Goal: Task Accomplishment & Management: Manage account settings

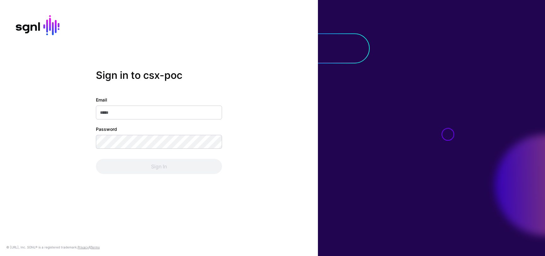
type input "**********"
click at [164, 114] on input "**********" at bounding box center [159, 113] width 126 height 14
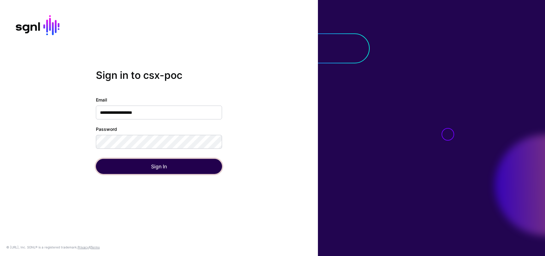
click at [177, 168] on button "Sign In" at bounding box center [159, 166] width 126 height 15
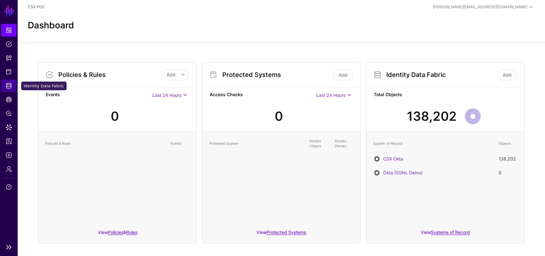
click at [9, 87] on span "Identity Data Fabric" at bounding box center [9, 86] width 6 height 6
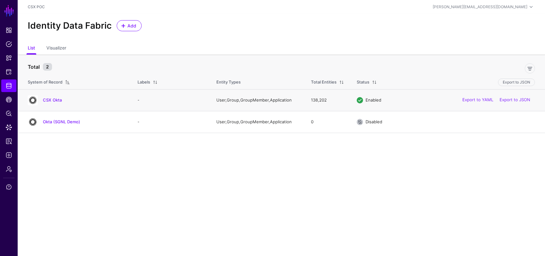
click at [51, 95] on div "CSX Okta" at bounding box center [76, 100] width 102 height 10
click at [52, 97] on h4 "CSX Okta" at bounding box center [84, 100] width 82 height 6
click at [56, 99] on link "CSX Okta" at bounding box center [52, 99] width 19 height 5
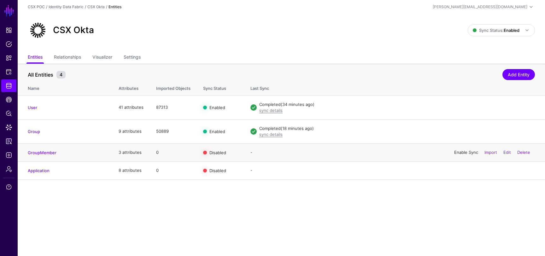
click at [464, 152] on link "Enable Sync" at bounding box center [466, 152] width 24 height 5
click at [8, 155] on span "Logs" at bounding box center [9, 155] width 6 height 6
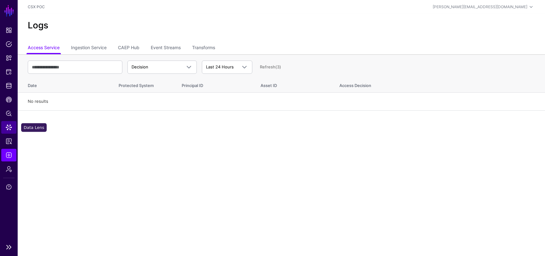
click at [7, 132] on link "Data Lens" at bounding box center [8, 127] width 15 height 13
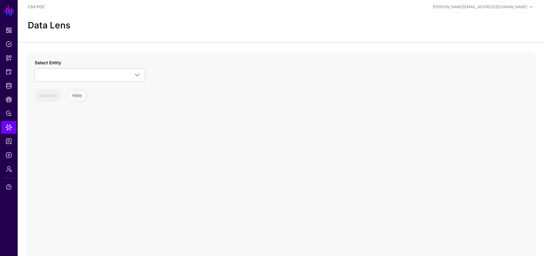
click at [81, 67] on div "Select Entity CSX Okta Application Group GroupMember User Okta (SGNL Demo) Appl…" at bounding box center [90, 70] width 110 height 22
click at [86, 73] on span at bounding box center [90, 75] width 102 height 8
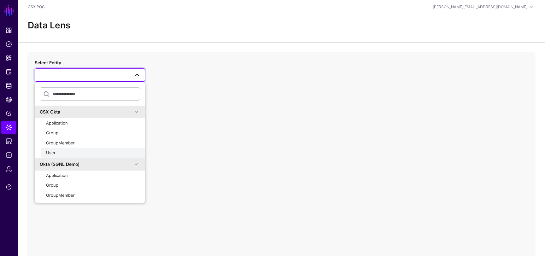
click at [71, 151] on div "User" at bounding box center [93, 153] width 94 height 6
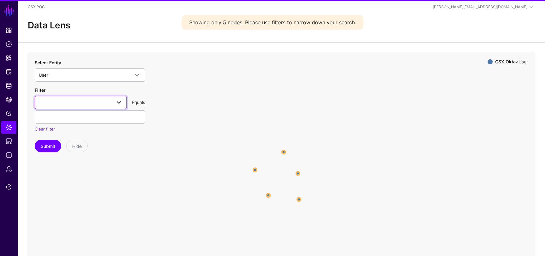
click at [107, 105] on span at bounding box center [81, 103] width 84 height 8
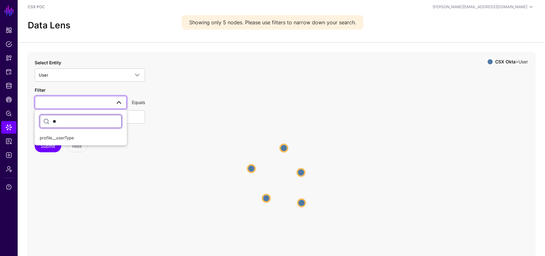
type input "*"
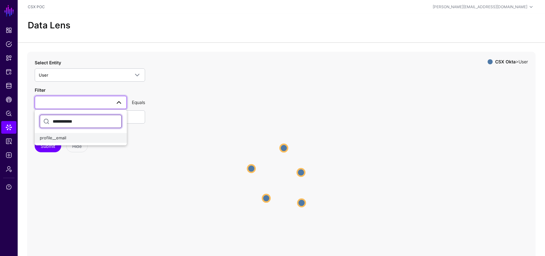
type input "**********"
click at [79, 138] on div "profile__email" at bounding box center [81, 138] width 82 height 6
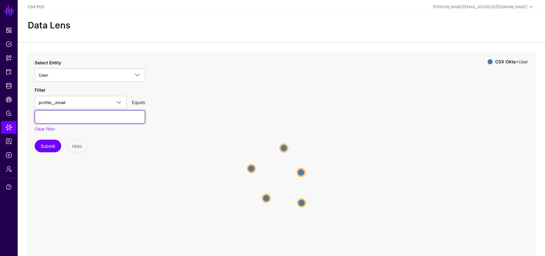
click at [94, 113] on input "text" at bounding box center [90, 116] width 110 height 13
type input "**********"
click at [49, 143] on button "Submit" at bounding box center [48, 146] width 26 height 13
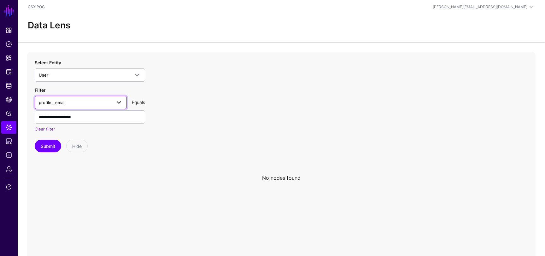
click at [101, 103] on span "profile__email" at bounding box center [75, 102] width 73 height 7
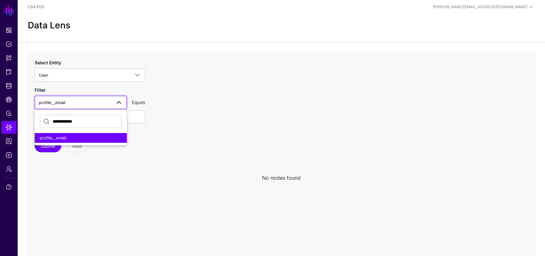
click at [93, 119] on input "**********" at bounding box center [81, 121] width 82 height 13
type input "****"
click at [94, 138] on div "profile__email" at bounding box center [81, 138] width 82 height 6
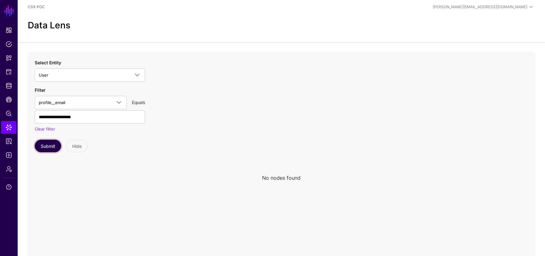
click at [51, 143] on button "Submit" at bounding box center [48, 146] width 26 height 13
click at [87, 103] on span "profile__email" at bounding box center [75, 102] width 73 height 7
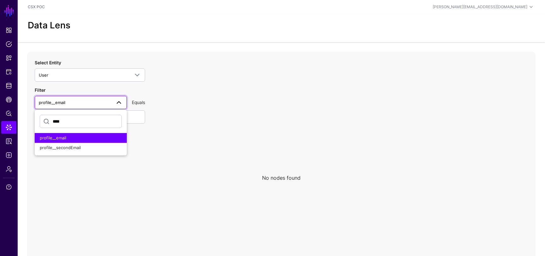
click at [65, 139] on span "profile__email" at bounding box center [53, 137] width 26 height 5
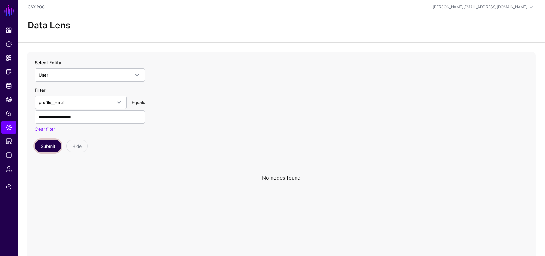
click at [53, 145] on button "Submit" at bounding box center [48, 146] width 26 height 13
click at [51, 131] on link "Clear filter" at bounding box center [45, 128] width 20 height 5
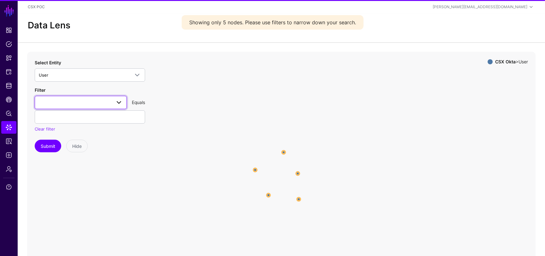
click at [90, 103] on span at bounding box center [81, 103] width 84 height 8
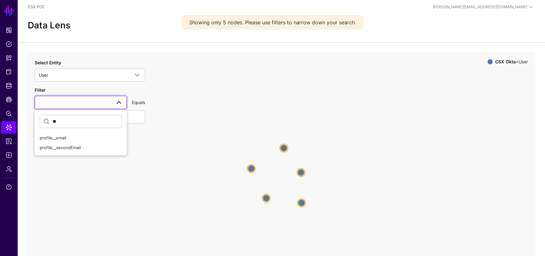
type input "*"
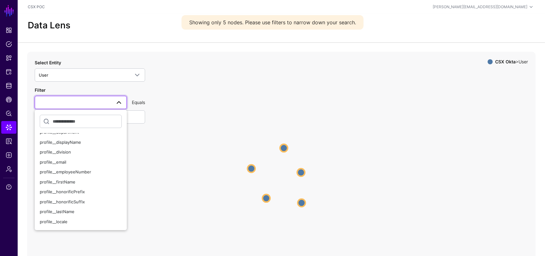
scroll to position [99, 0]
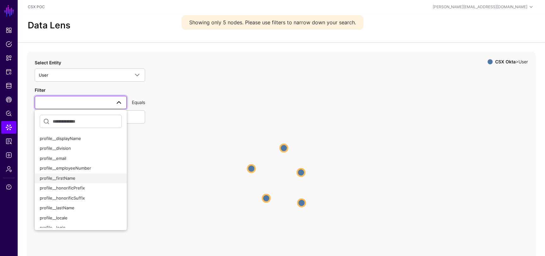
click at [87, 178] on div "profile__firstName" at bounding box center [81, 178] width 82 height 6
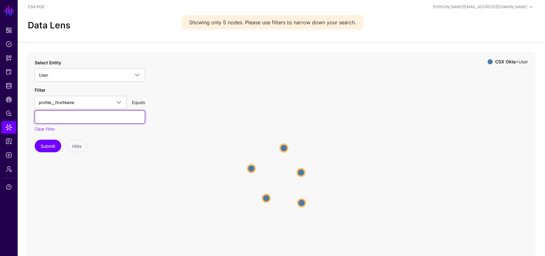
click at [85, 117] on input "text" at bounding box center [90, 116] width 110 height 13
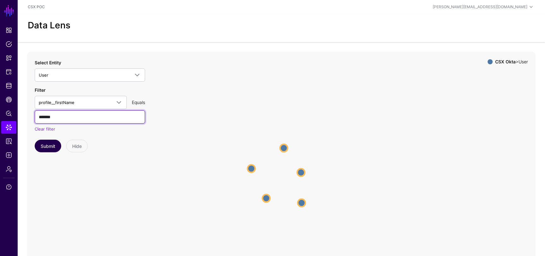
type input "*******"
click at [52, 149] on button "Submit" at bounding box center [48, 146] width 26 height 13
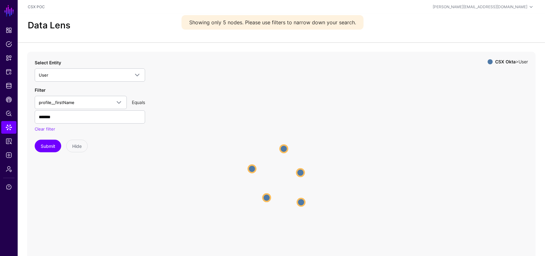
click at [281, 150] on circle at bounding box center [284, 149] width 8 height 8
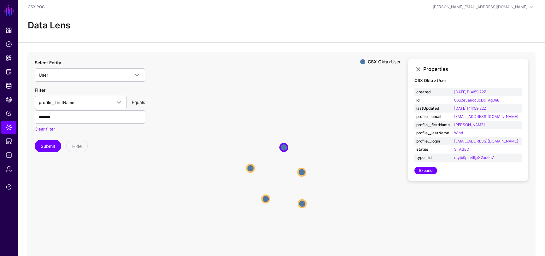
click at [140, 103] on div "Equals" at bounding box center [138, 102] width 18 height 7
click at [61, 102] on span "profile__firstName" at bounding box center [57, 102] width 36 height 5
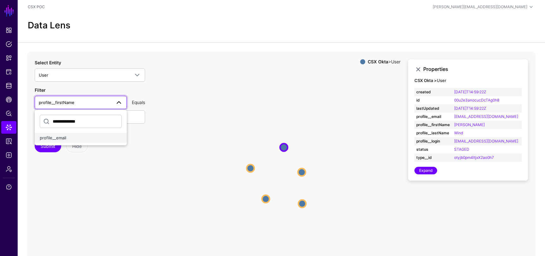
type input "**********"
click at [71, 137] on div "profile__email" at bounding box center [81, 138] width 82 height 6
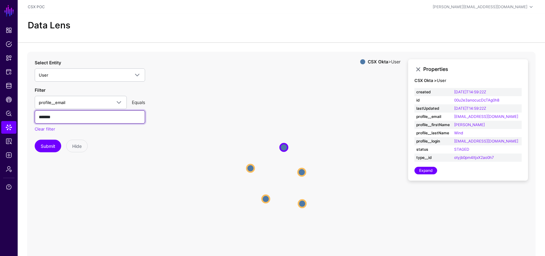
click at [83, 120] on input "*******" at bounding box center [90, 116] width 110 height 13
click at [42, 117] on input "**********" at bounding box center [90, 116] width 110 height 13
click at [62, 116] on input "**********" at bounding box center [90, 116] width 110 height 13
type input "**********"
click at [50, 141] on button "Submit" at bounding box center [48, 146] width 26 height 13
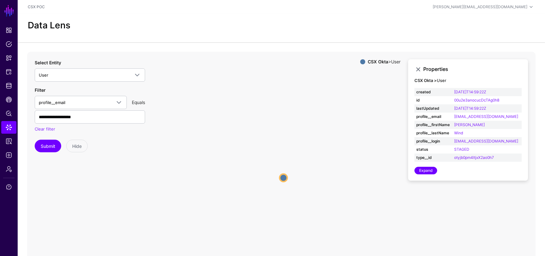
click at [287, 177] on circle at bounding box center [284, 178] width 8 height 8
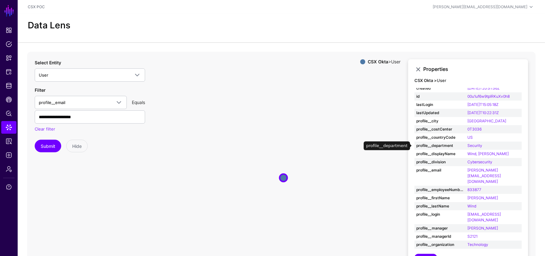
scroll to position [66, 0]
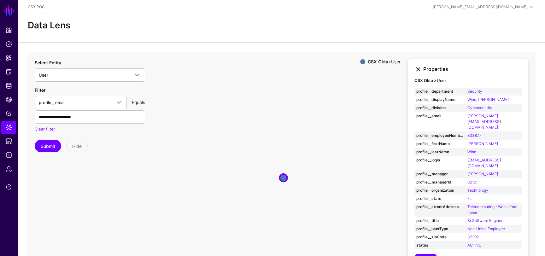
click at [415, 67] on link at bounding box center [418, 70] width 8 height 8
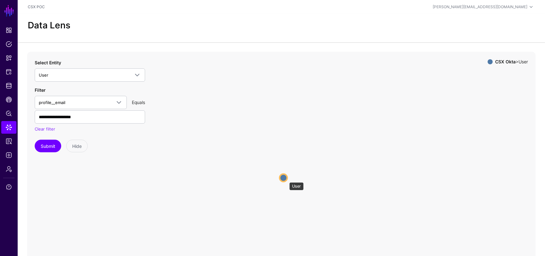
click at [285, 178] on circle at bounding box center [284, 178] width 8 height 8
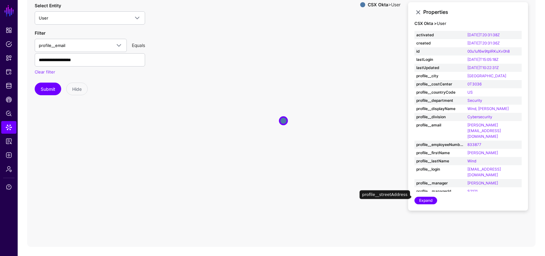
scroll to position [0, 0]
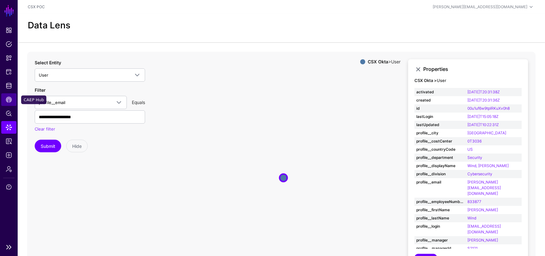
click at [7, 104] on link "CAEP Hub" at bounding box center [8, 99] width 15 height 13
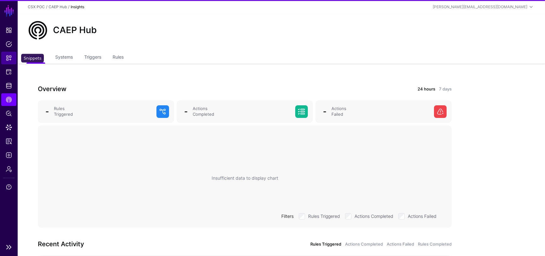
click at [7, 60] on span "Snippets" at bounding box center [9, 58] width 6 height 6
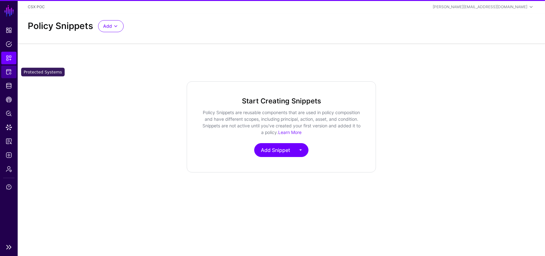
click at [8, 74] on span "Protected Systems" at bounding box center [9, 72] width 6 height 6
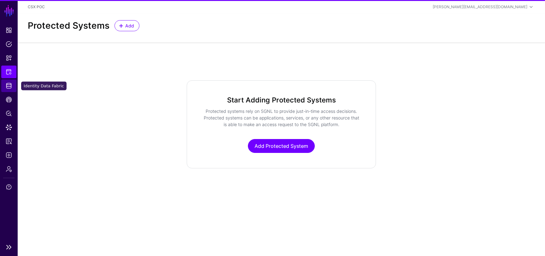
click at [8, 86] on span "Identity Data Fabric" at bounding box center [9, 86] width 6 height 6
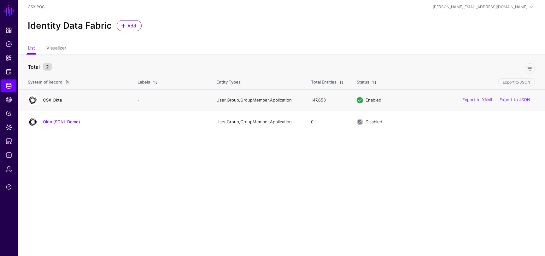
click at [54, 98] on link "CSX Okta" at bounding box center [52, 99] width 19 height 5
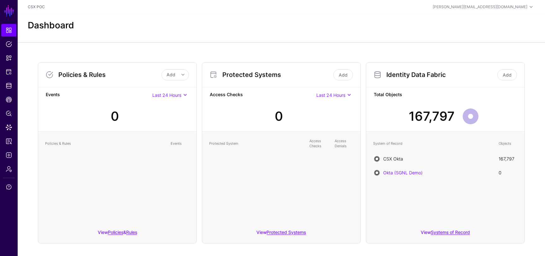
click at [400, 158] on link "CSX Okta" at bounding box center [393, 158] width 20 height 5
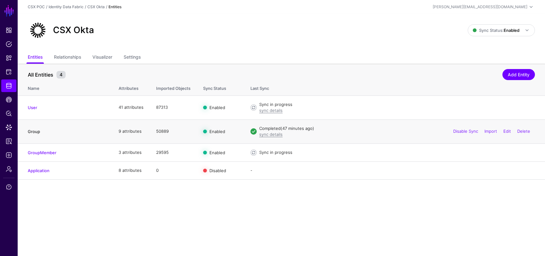
click at [36, 132] on link "Group" at bounding box center [34, 131] width 12 height 5
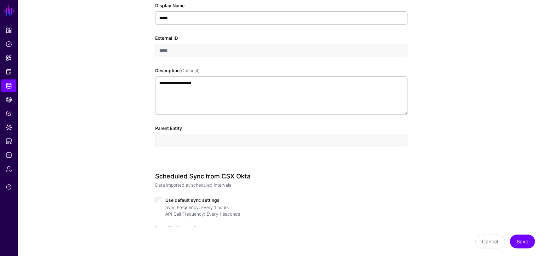
scroll to position [50, 0]
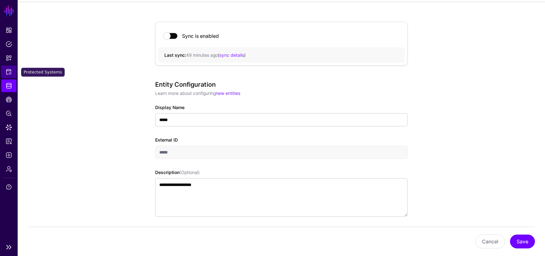
click at [9, 74] on span "Protected Systems" at bounding box center [9, 72] width 6 height 6
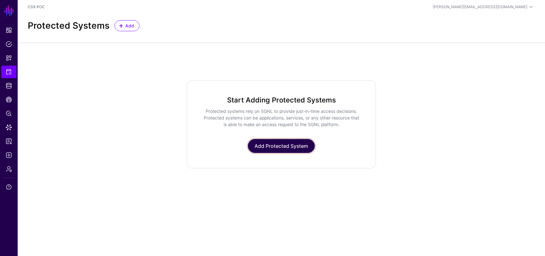
click at [274, 143] on link "Add Protected System" at bounding box center [281, 146] width 67 height 14
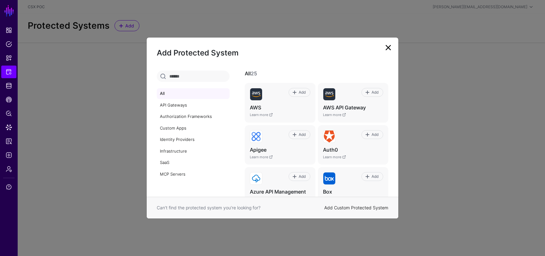
click at [344, 208] on link "Add Custom Protected System" at bounding box center [356, 207] width 64 height 5
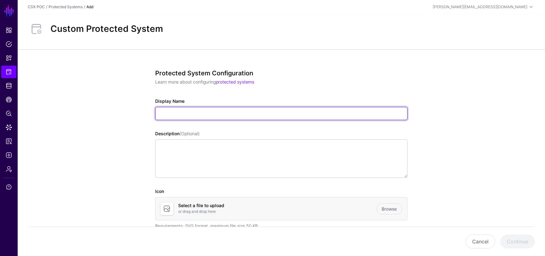
click at [197, 116] on input "Display Name" at bounding box center [281, 113] width 252 height 13
type input "**********"
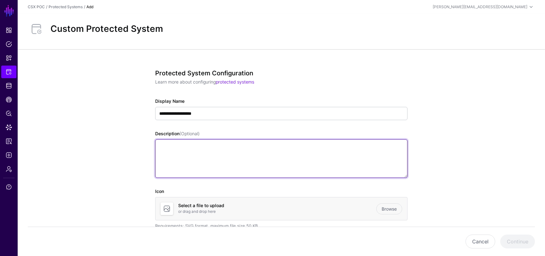
click at [350, 164] on textarea "Description (Optional)" at bounding box center [281, 158] width 252 height 38
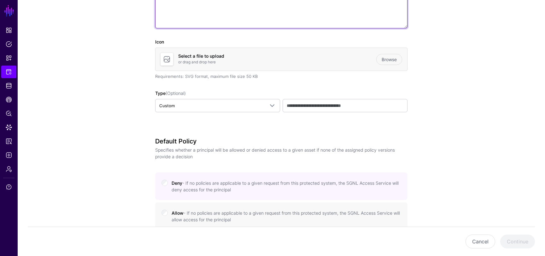
scroll to position [154, 0]
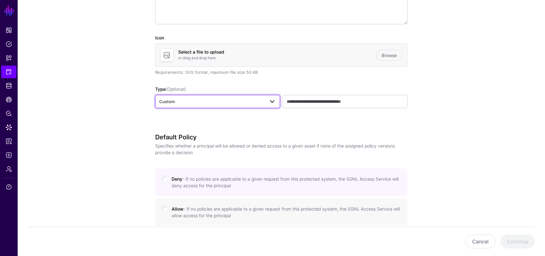
click at [220, 102] on span "Custom" at bounding box center [211, 101] width 105 height 7
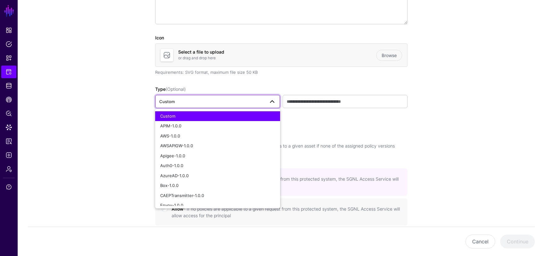
click at [220, 102] on span "Custom" at bounding box center [211, 101] width 105 height 7
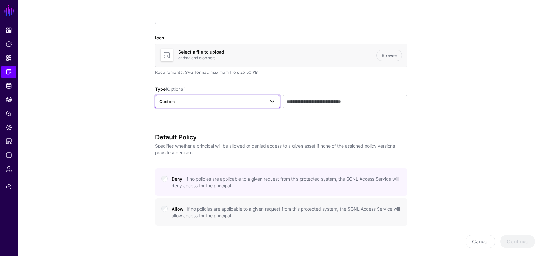
click at [198, 101] on span "Custom" at bounding box center [211, 101] width 105 height 7
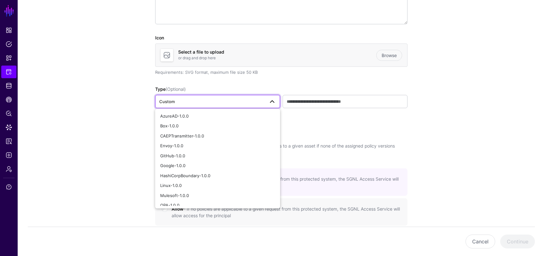
scroll to position [0, 0]
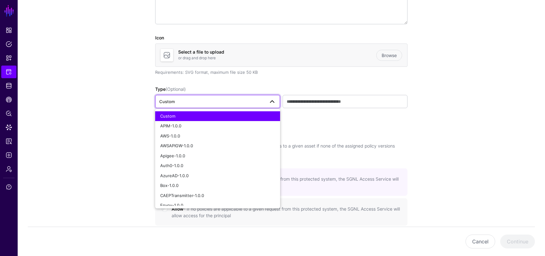
click at [108, 125] on app-integrations-details-form "**********" at bounding box center [281, 166] width 527 height 541
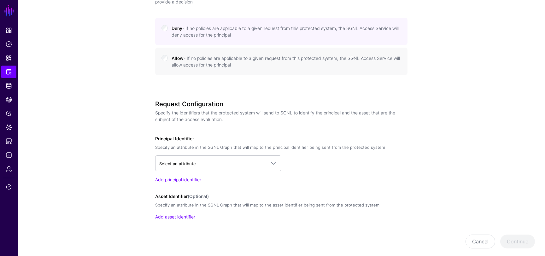
scroll to position [333, 0]
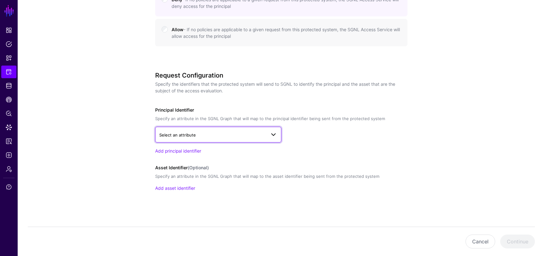
click at [185, 131] on span "Select an attribute" at bounding box center [212, 134] width 107 height 7
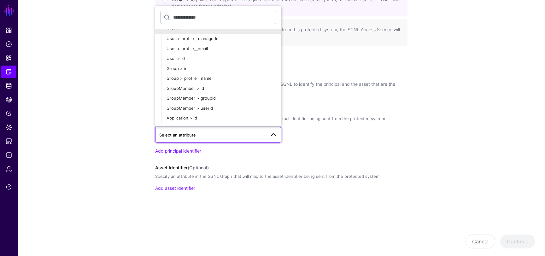
scroll to position [109, 0]
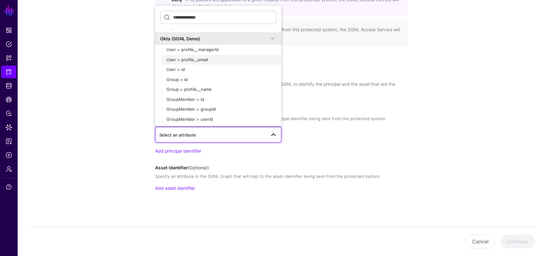
click at [205, 59] on span "User > profile__email" at bounding box center [186, 59] width 41 height 5
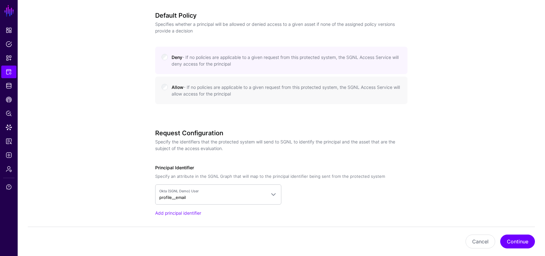
scroll to position [338, 0]
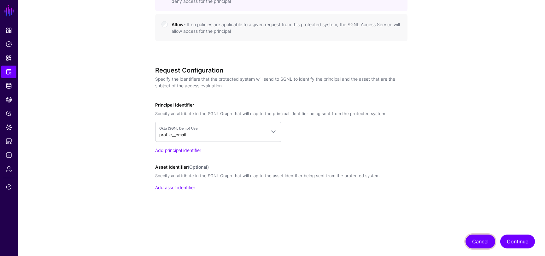
click at [471, 241] on button "Cancel" at bounding box center [480, 242] width 30 height 14
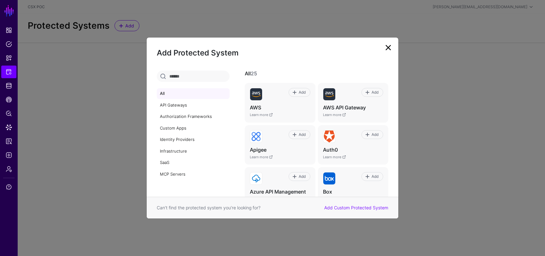
click at [389, 47] on link at bounding box center [388, 48] width 10 height 10
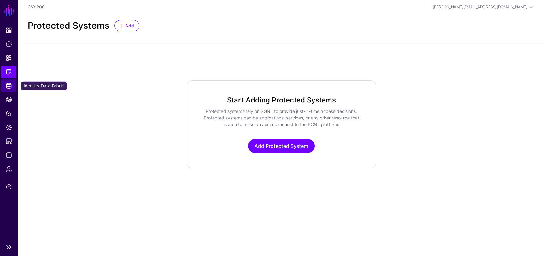
click at [10, 88] on span "Identity Data Fabric" at bounding box center [9, 86] width 6 height 6
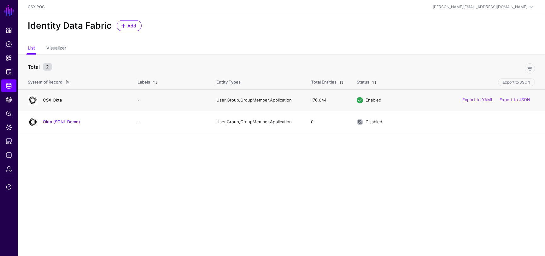
click at [56, 99] on link "CSX Okta" at bounding box center [52, 99] width 19 height 5
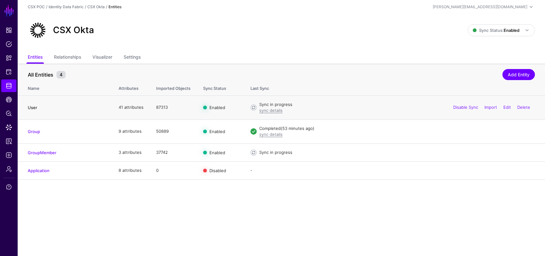
click at [32, 106] on link "User" at bounding box center [32, 107] width 9 height 5
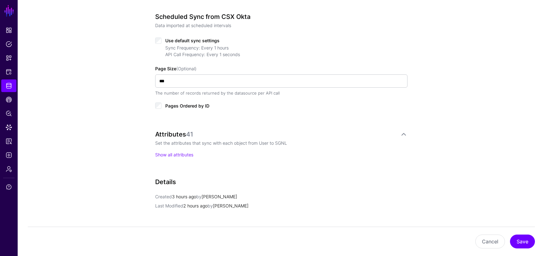
scroll to position [272, 0]
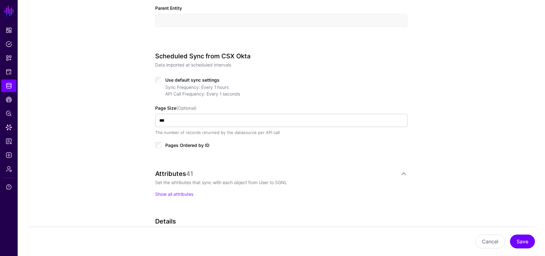
click at [182, 197] on p "Show all attributes" at bounding box center [281, 194] width 252 height 7
click at [183, 193] on link "Show all attributes" at bounding box center [174, 193] width 38 height 5
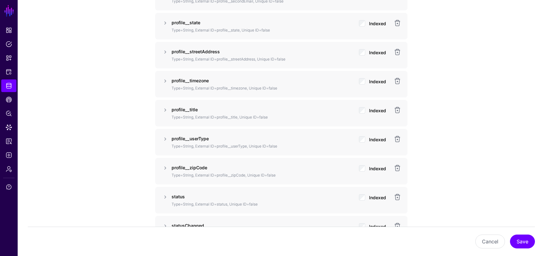
scroll to position [1601, 0]
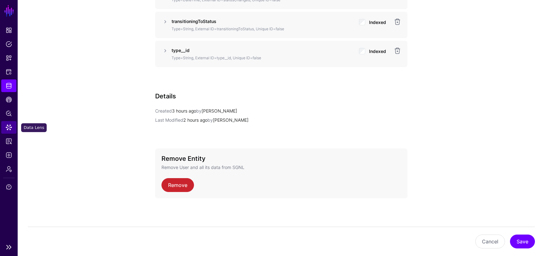
click at [10, 126] on span "Data Lens" at bounding box center [9, 127] width 6 height 6
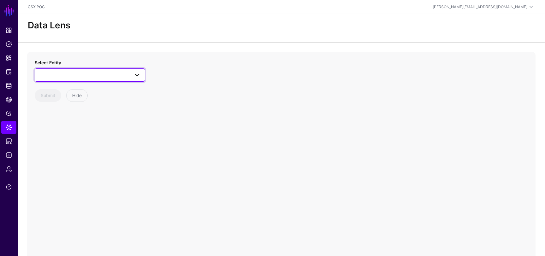
click at [85, 75] on span at bounding box center [90, 75] width 102 height 8
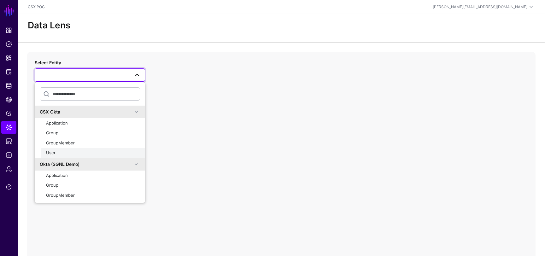
click at [58, 156] on button "User" at bounding box center [93, 153] width 104 height 10
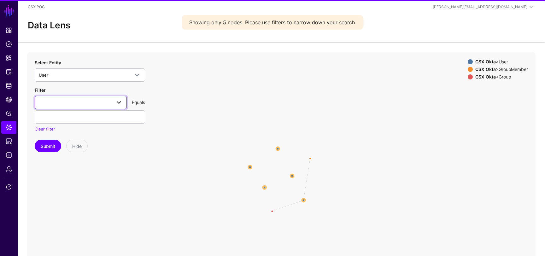
click at [75, 102] on span at bounding box center [81, 103] width 84 height 8
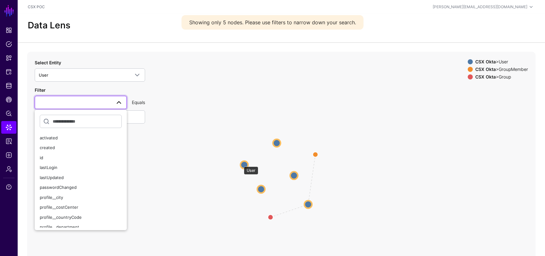
click at [242, 164] on circle at bounding box center [244, 165] width 8 height 8
click at [245, 164] on circle at bounding box center [244, 165] width 8 height 8
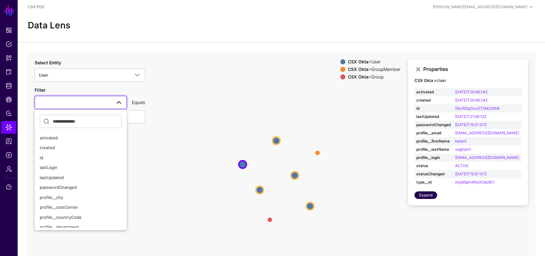
click at [430, 198] on link "Expand" at bounding box center [425, 195] width 23 height 8
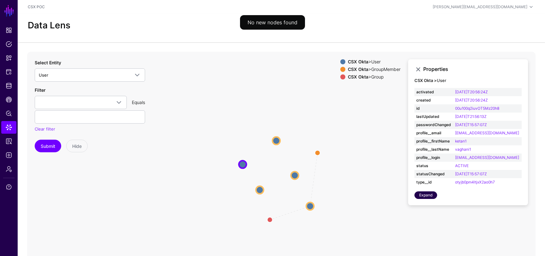
click at [430, 196] on link "Expand" at bounding box center [425, 195] width 23 height 8
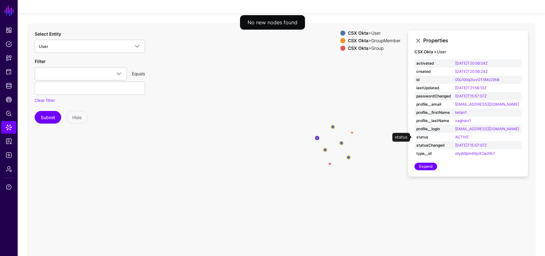
scroll to position [26, 0]
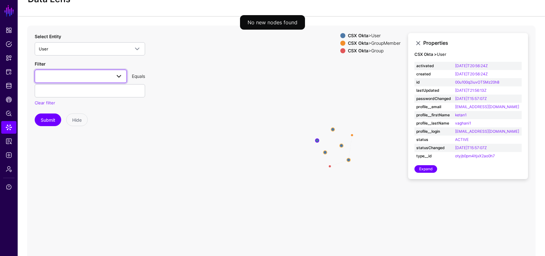
click at [96, 80] on link at bounding box center [81, 76] width 92 height 13
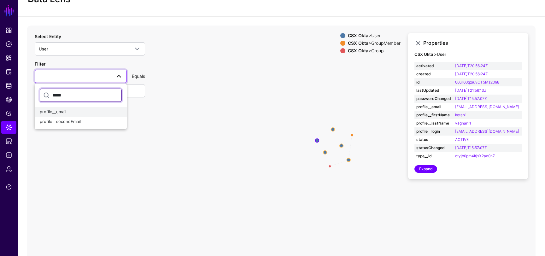
type input "*****"
click at [74, 113] on div "profile__email" at bounding box center [81, 112] width 82 height 6
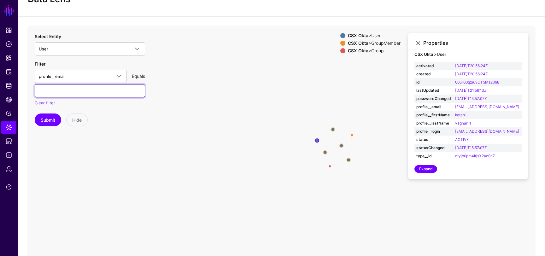
click at [82, 91] on input "text" at bounding box center [90, 90] width 110 height 13
type input "**********"
click at [164, 147] on icon "Group Member Group Group GroupMember GroupMember User User User User User User …" at bounding box center [281, 152] width 508 height 252
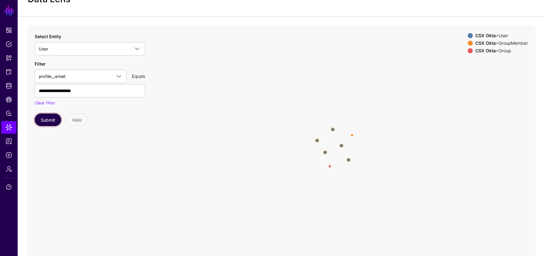
click at [50, 123] on button "Submit" at bounding box center [48, 120] width 26 height 13
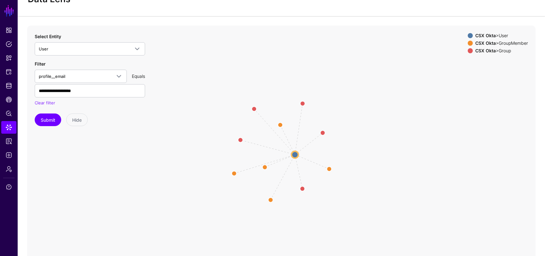
click at [293, 154] on circle at bounding box center [294, 154] width 7 height 7
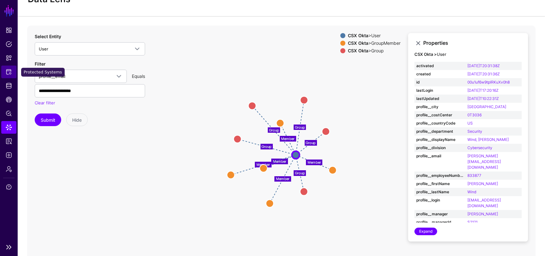
click at [8, 69] on span "Protected Systems" at bounding box center [9, 72] width 6 height 6
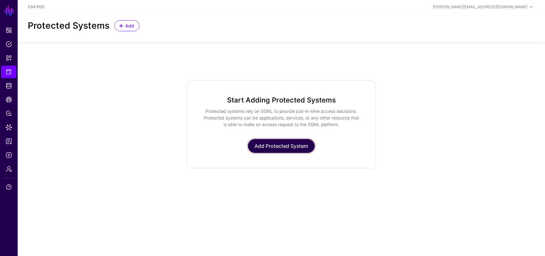
click at [268, 146] on link "Add Protected System" at bounding box center [281, 146] width 67 height 14
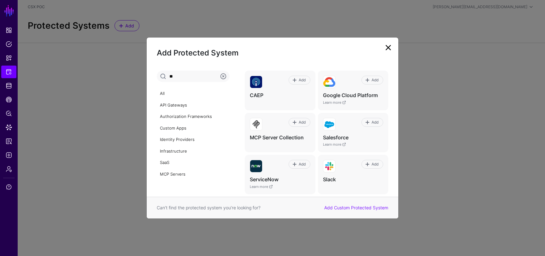
type input "*"
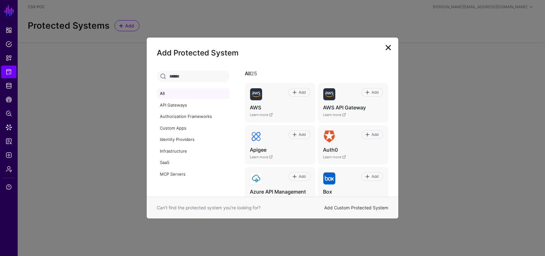
click at [336, 209] on link "Add Custom Protected System" at bounding box center [356, 207] width 64 height 5
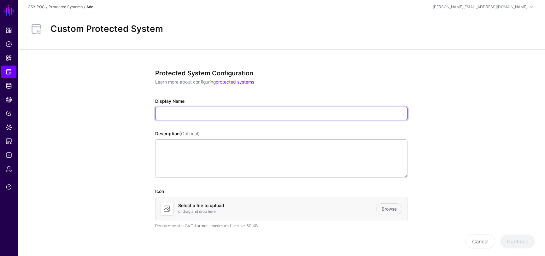
click at [186, 112] on input "Display Name" at bounding box center [281, 113] width 252 height 13
type input "**********"
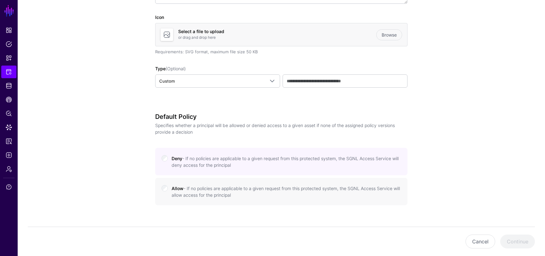
scroll to position [185, 0]
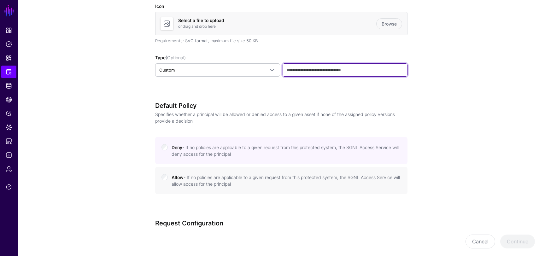
click at [310, 69] on input "text" at bounding box center [345, 69] width 125 height 13
click at [426, 84] on div "**********" at bounding box center [281, 134] width 293 height 541
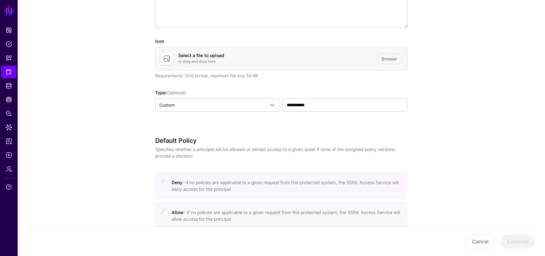
scroll to position [186, 0]
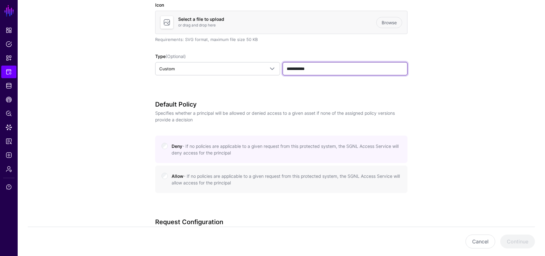
click at [325, 68] on input "**********" at bounding box center [345, 68] width 125 height 13
click at [463, 99] on app-integrations-details-form "**********" at bounding box center [281, 133] width 527 height 541
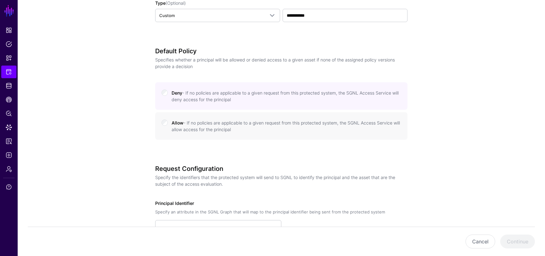
scroll to position [245, 0]
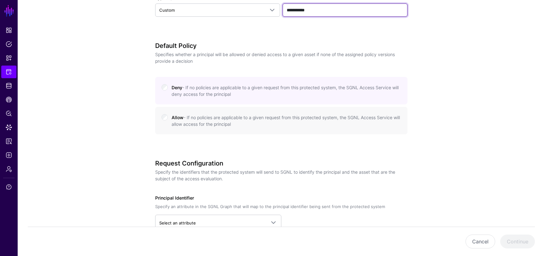
click at [289, 11] on input "**********" at bounding box center [345, 9] width 125 height 13
type input "**********"
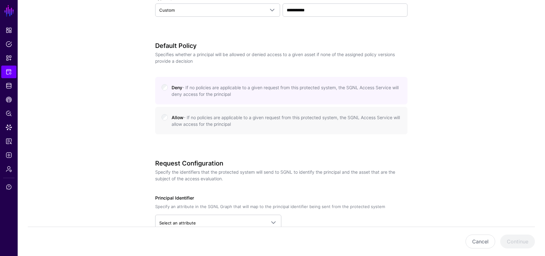
click at [426, 45] on div "**********" at bounding box center [281, 74] width 293 height 541
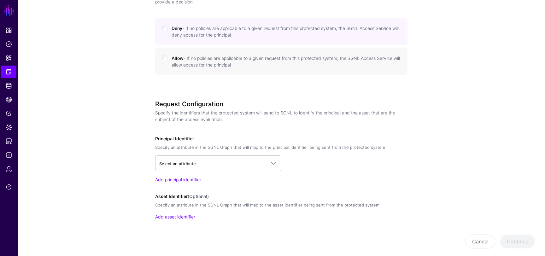
scroll to position [334, 0]
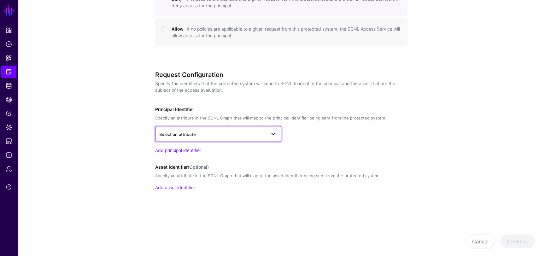
click at [186, 131] on span "Select an attribute" at bounding box center [212, 134] width 107 height 7
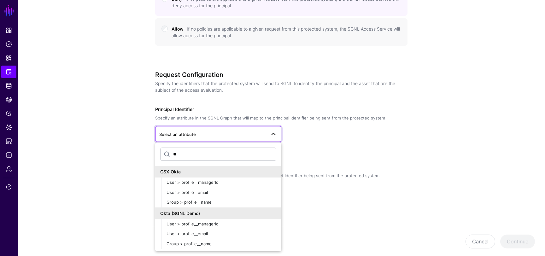
type input "*"
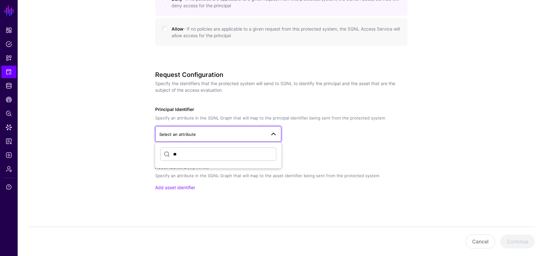
type input "*"
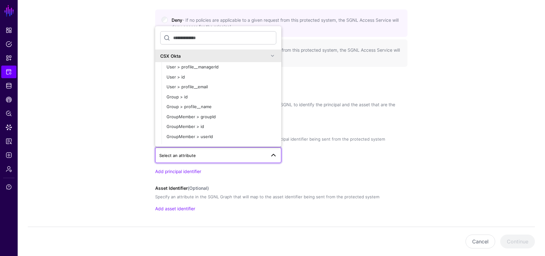
scroll to position [310, 0]
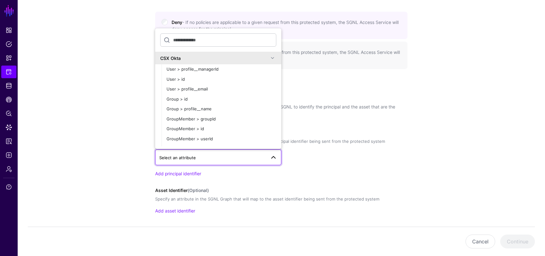
click at [124, 98] on app-integrations-details-form "**********" at bounding box center [281, 9] width 527 height 541
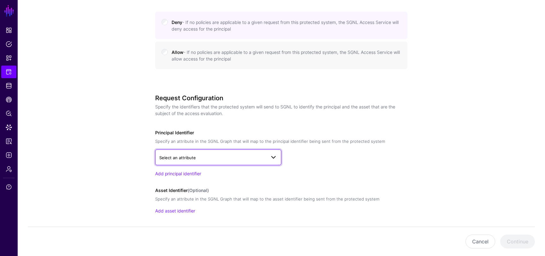
click at [221, 157] on span "Select an attribute" at bounding box center [212, 157] width 107 height 7
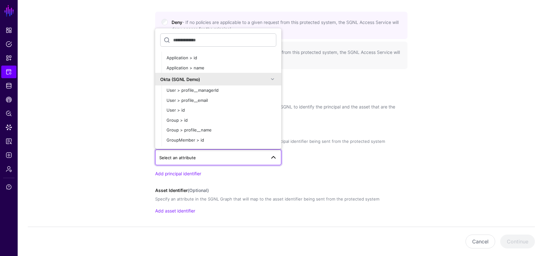
click at [274, 76] on span at bounding box center [273, 79] width 8 height 8
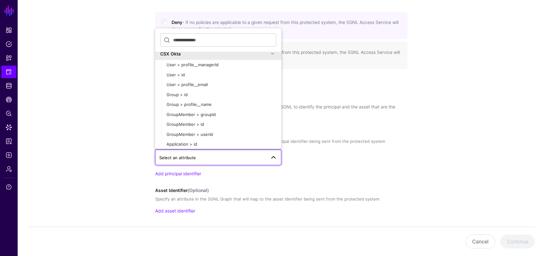
scroll to position [0, 0]
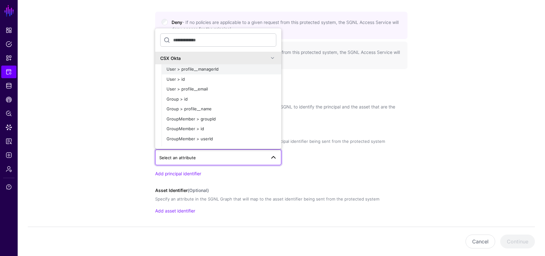
click at [177, 69] on span "User > profile__managerId" at bounding box center [192, 69] width 52 height 5
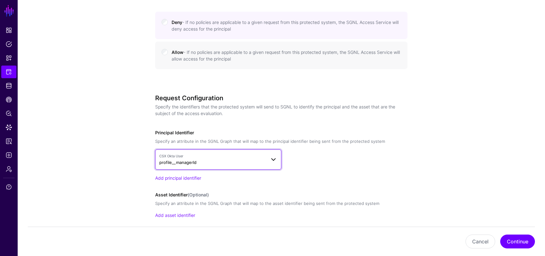
click at [216, 163] on span "CSX Okta User profile__managerId" at bounding box center [212, 160] width 107 height 12
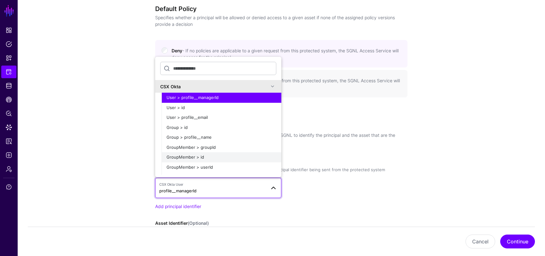
scroll to position [281, 0]
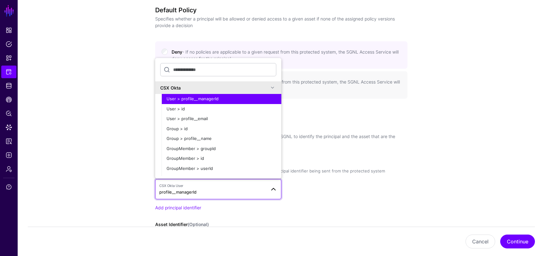
click at [113, 155] on app-integrations-details-form "**********" at bounding box center [281, 41] width 527 height 545
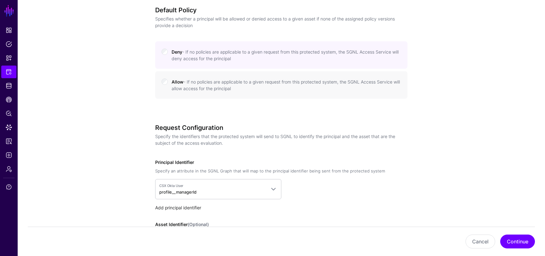
click at [167, 209] on link "Add principal identifier" at bounding box center [178, 207] width 46 height 5
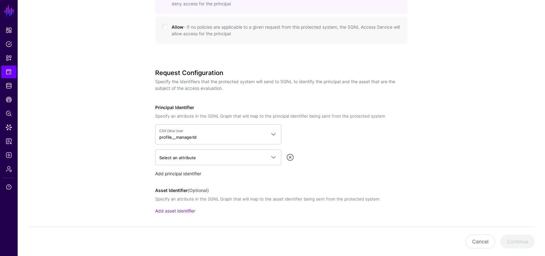
scroll to position [346, 0]
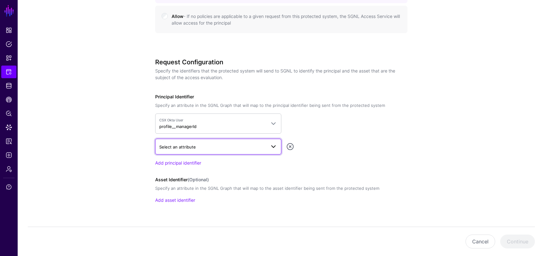
click at [179, 149] on span "Select an attribute" at bounding box center [212, 146] width 107 height 7
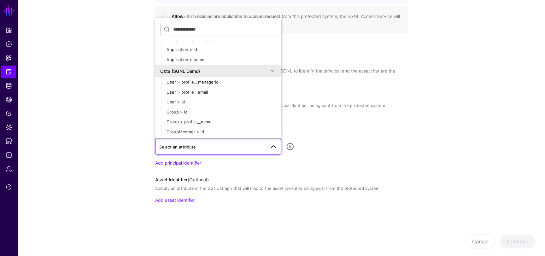
scroll to position [0, 0]
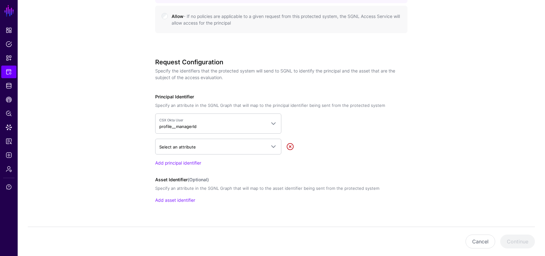
click at [291, 145] on link at bounding box center [290, 147] width 8 height 8
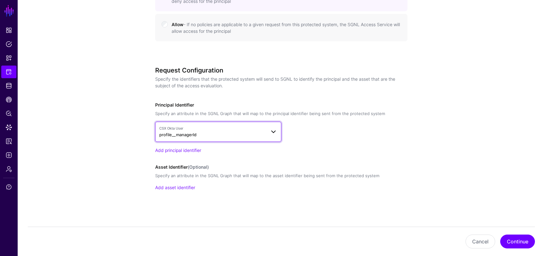
click at [258, 129] on span "CSX Okta User" at bounding box center [212, 128] width 107 height 5
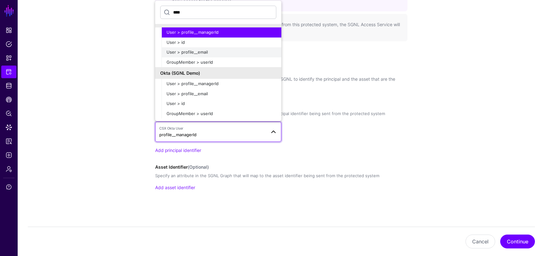
scroll to position [0, 0]
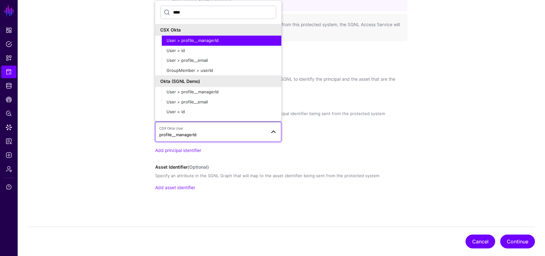
type input "****"
click at [489, 239] on button "Cancel" at bounding box center [480, 242] width 30 height 14
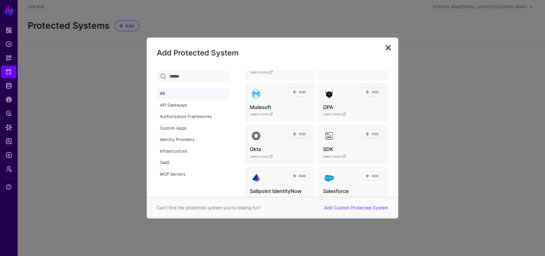
scroll to position [430, 0]
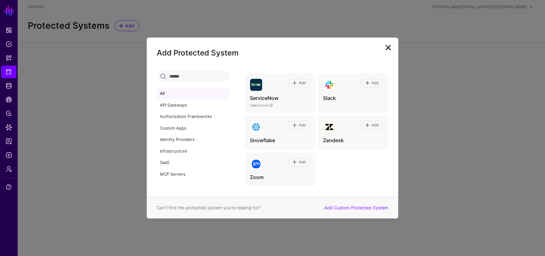
click at [388, 45] on link at bounding box center [388, 48] width 10 height 10
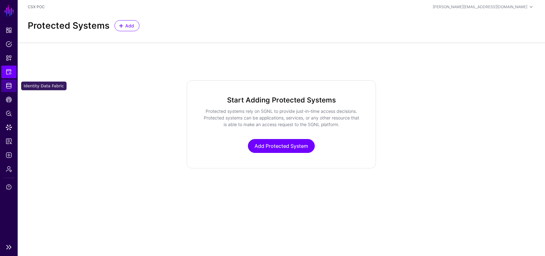
click at [7, 90] on link "Identity Data Fabric" at bounding box center [8, 85] width 15 height 13
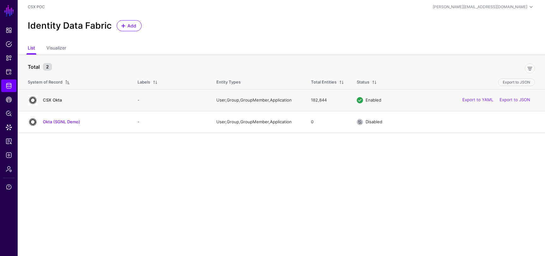
click at [52, 98] on link "CSX Okta" at bounding box center [52, 99] width 19 height 5
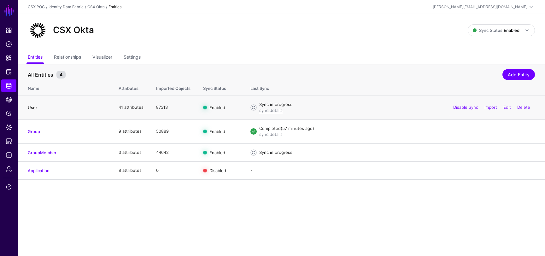
click at [32, 109] on link "User" at bounding box center [32, 107] width 9 height 5
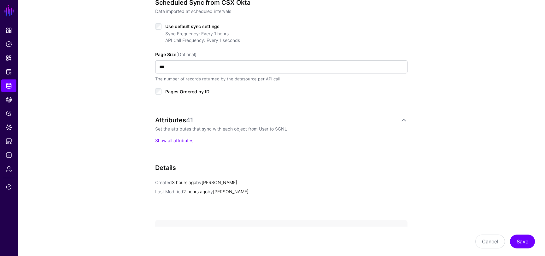
scroll to position [397, 0]
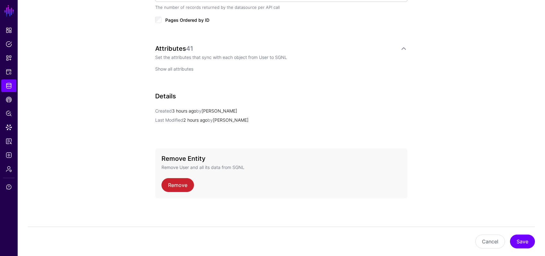
click at [174, 69] on link "Show all attributes" at bounding box center [174, 68] width 38 height 5
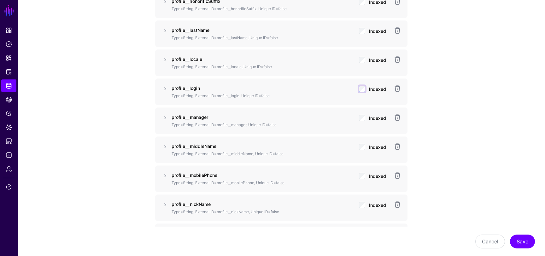
scroll to position [1000, 0]
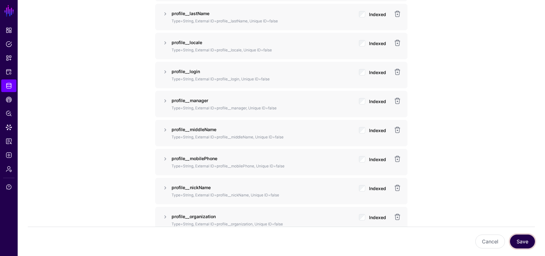
click at [522, 238] on button "Save" at bounding box center [522, 242] width 25 height 14
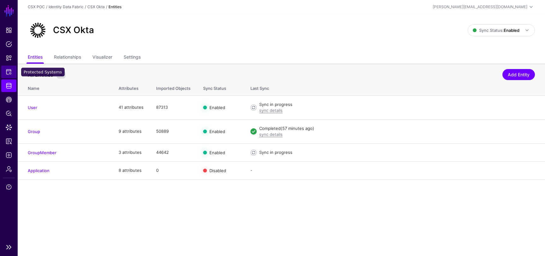
click at [8, 76] on link "Protected Systems" at bounding box center [8, 72] width 15 height 13
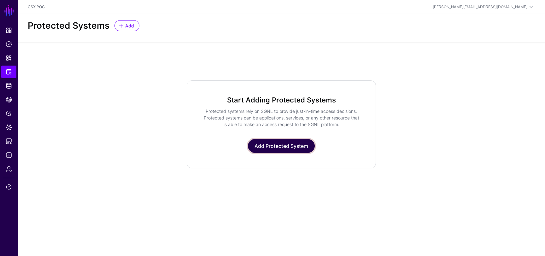
click at [275, 140] on link "Add Protected System" at bounding box center [281, 146] width 67 height 14
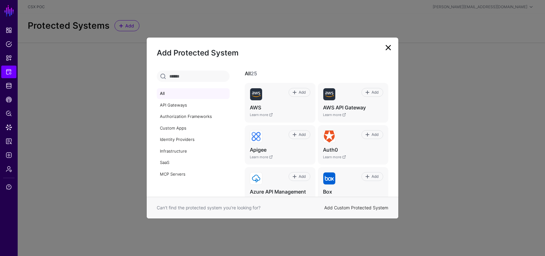
click at [331, 206] on link "Add Custom Protected System" at bounding box center [356, 207] width 64 height 5
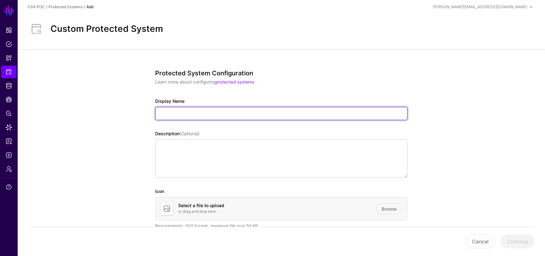
click at [202, 114] on input "Display Name" at bounding box center [281, 113] width 252 height 13
type input "**********"
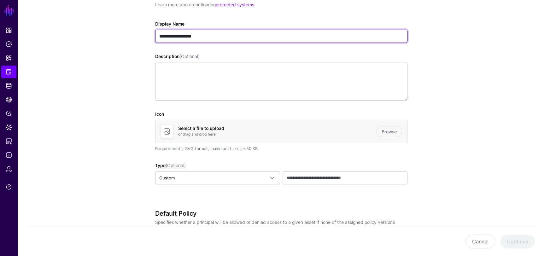
scroll to position [124, 0]
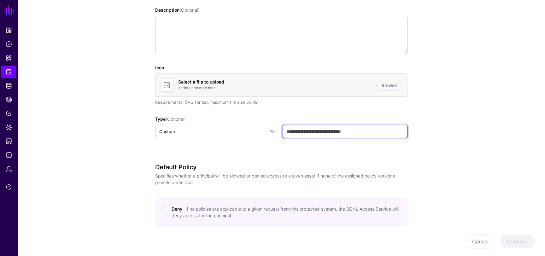
click at [319, 133] on input "text" at bounding box center [345, 131] width 125 height 13
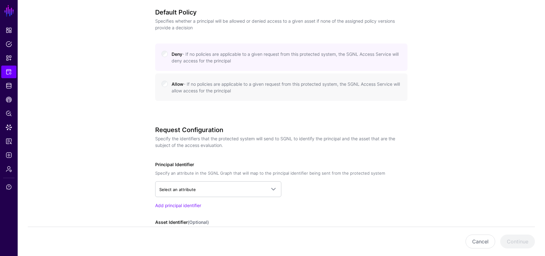
scroll to position [334, 0]
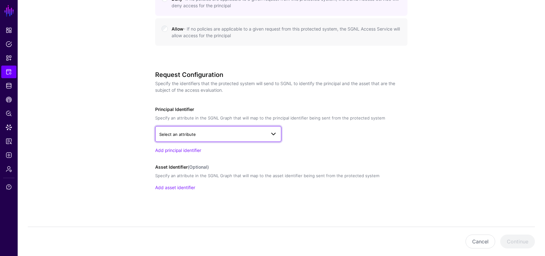
click at [208, 137] on span "Select an attribute" at bounding box center [212, 134] width 107 height 7
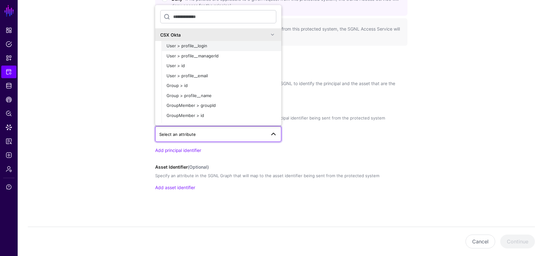
click at [219, 48] on div "User > profile__login" at bounding box center [221, 46] width 110 height 6
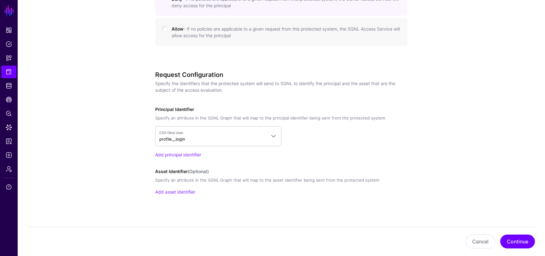
scroll to position [338, 0]
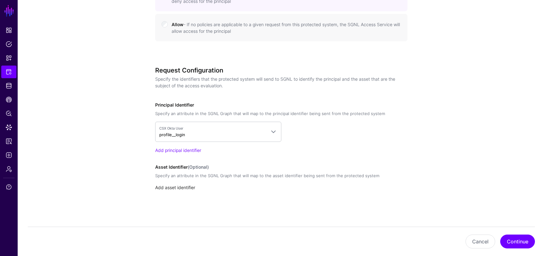
click at [169, 189] on link "Add asset identifier" at bounding box center [175, 187] width 40 height 5
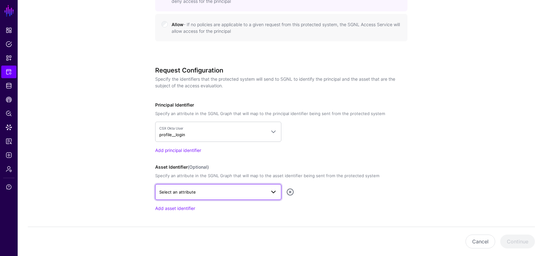
click at [192, 192] on span "Select an attribute" at bounding box center [177, 191] width 37 height 5
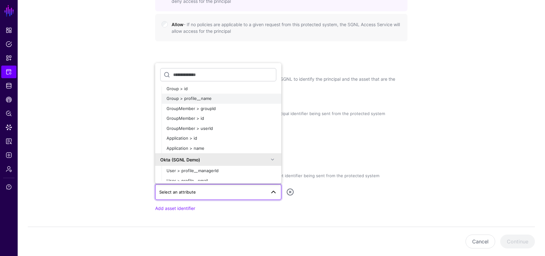
scroll to position [56, 0]
click at [291, 194] on link at bounding box center [290, 192] width 8 height 8
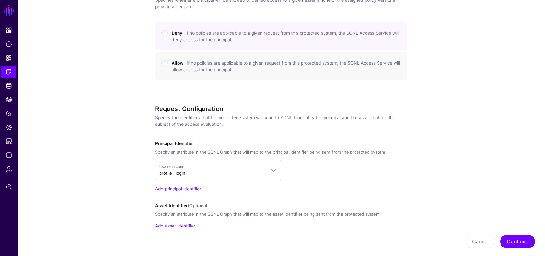
scroll to position [338, 0]
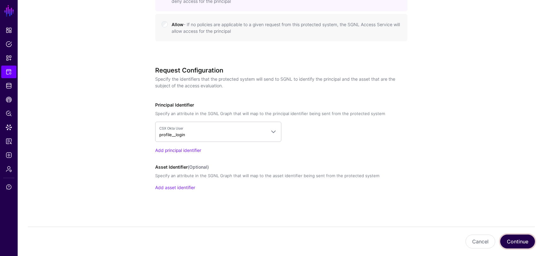
click at [516, 242] on button "Continue" at bounding box center [517, 242] width 35 height 14
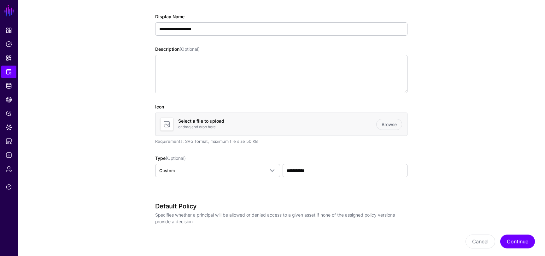
scroll to position [64, 0]
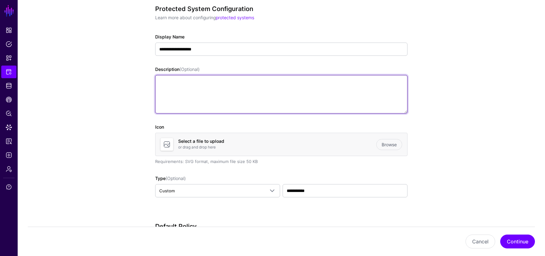
click at [309, 99] on textarea "Description (Optional)" at bounding box center [281, 94] width 252 height 38
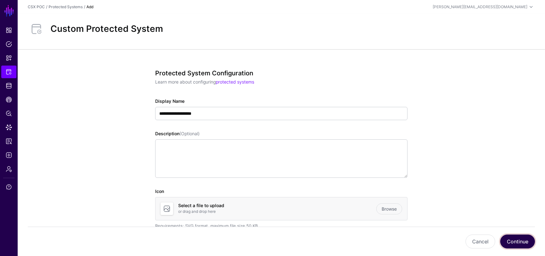
click at [516, 240] on button "Continue" at bounding box center [517, 242] width 35 height 14
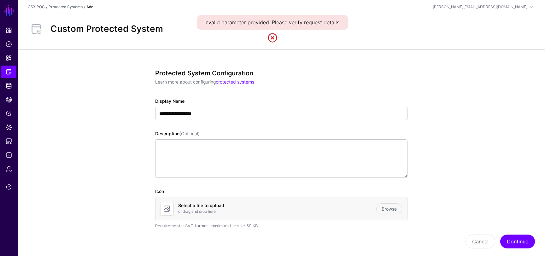
click at [272, 40] on link at bounding box center [272, 38] width 10 height 10
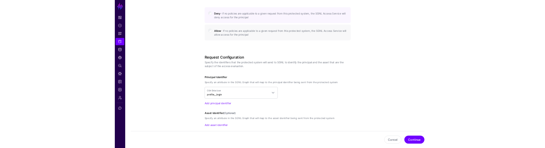
scroll to position [338, 0]
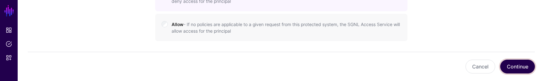
click at [515, 68] on button "Continue" at bounding box center [517, 67] width 35 height 14
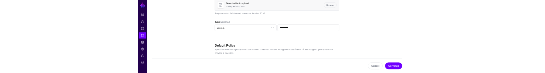
scroll to position [185, 0]
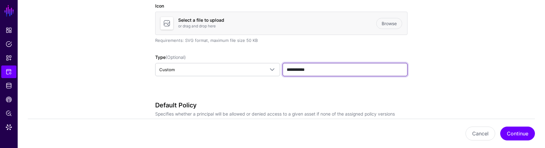
click at [303, 69] on input "**********" at bounding box center [345, 69] width 125 height 13
type input "**********"
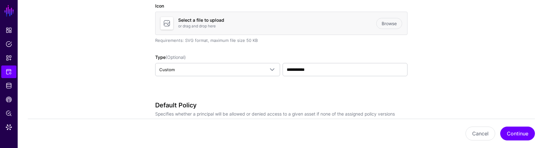
click at [466, 73] on app-integrations-details-form "**********" at bounding box center [281, 136] width 527 height 545
click at [514, 135] on button "Continue" at bounding box center [517, 134] width 35 height 14
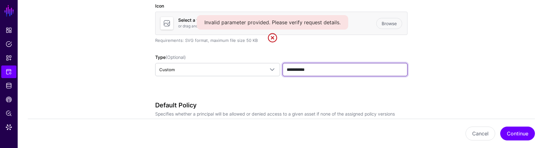
click at [290, 70] on input "**********" at bounding box center [345, 69] width 125 height 13
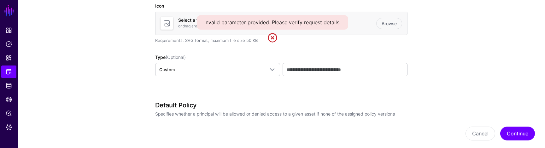
click at [462, 79] on app-integrations-details-form "**********" at bounding box center [281, 136] width 527 height 545
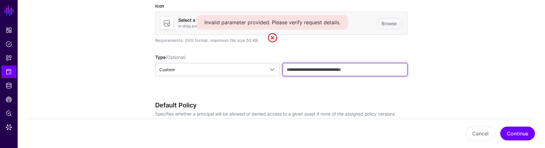
click at [365, 73] on input "text" at bounding box center [345, 69] width 125 height 13
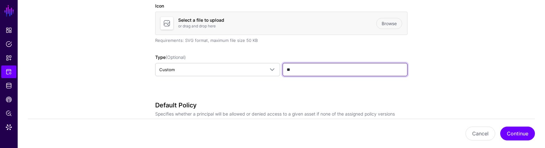
type input "*"
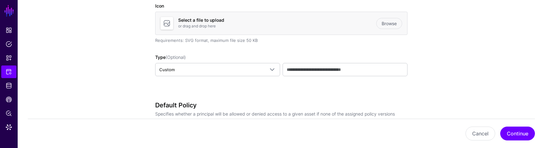
click at [478, 71] on app-integrations-details-form "**********" at bounding box center [281, 136] width 527 height 545
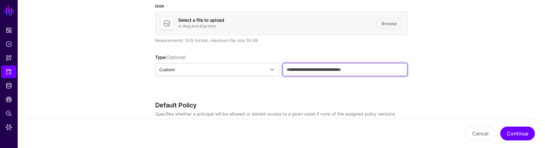
click at [310, 71] on input "text" at bounding box center [345, 69] width 125 height 13
type input "**********"
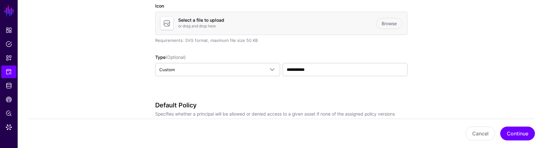
click at [501, 69] on app-integrations-details-form "**********" at bounding box center [281, 136] width 527 height 545
click at [518, 133] on button "Continue" at bounding box center [517, 134] width 35 height 14
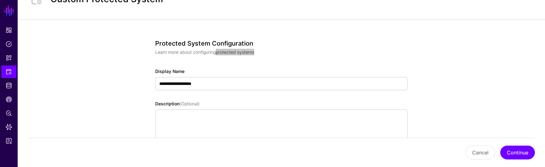
scroll to position [178, 0]
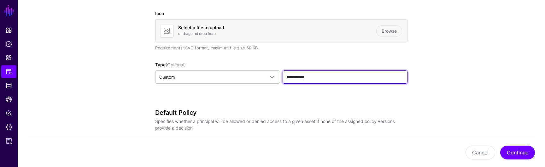
click at [321, 79] on input "**********" at bounding box center [345, 77] width 125 height 13
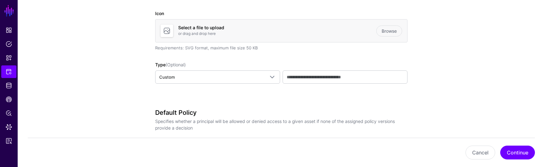
click at [458, 80] on app-integrations-details-form "**********" at bounding box center [281, 143] width 527 height 545
click at [506, 155] on button "Continue" at bounding box center [517, 153] width 35 height 14
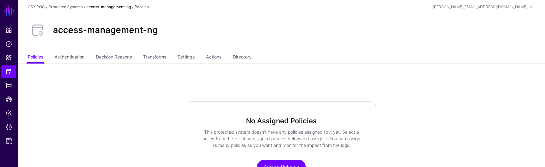
click at [379, 31] on div "access-management-ng" at bounding box center [281, 30] width 512 height 20
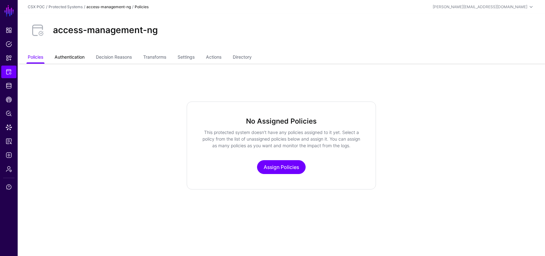
click at [73, 61] on link "Authentication" at bounding box center [70, 58] width 30 height 12
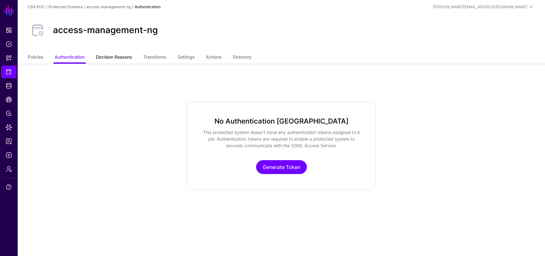
click at [111, 53] on link "Decision Reasons" at bounding box center [114, 58] width 36 height 12
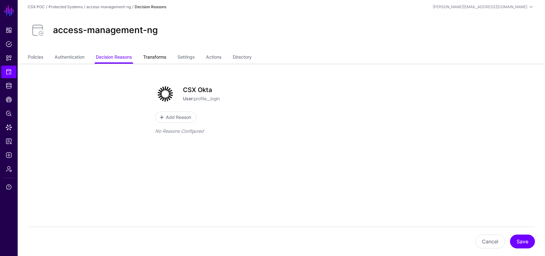
click at [157, 58] on link "Transforms" at bounding box center [154, 58] width 23 height 12
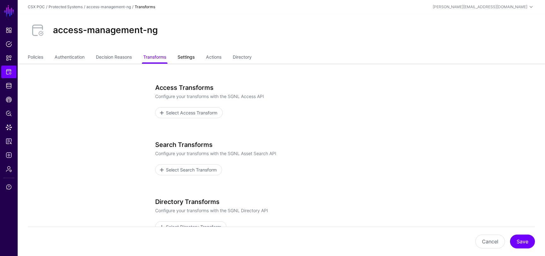
click at [190, 55] on link "Settings" at bounding box center [186, 58] width 17 height 12
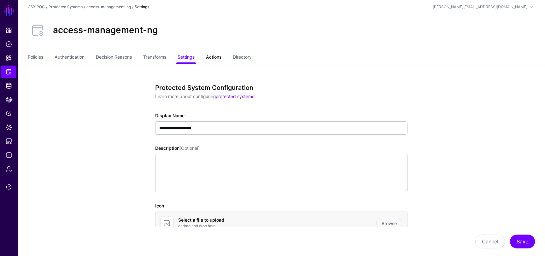
click at [214, 53] on link "Actions" at bounding box center [213, 58] width 15 height 12
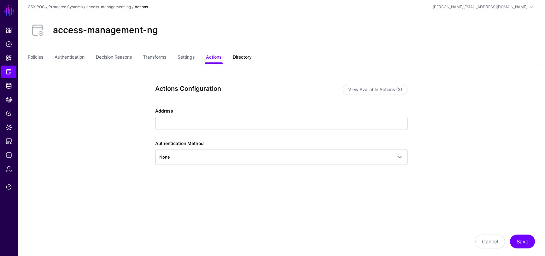
click at [251, 58] on link "Directory" at bounding box center [242, 58] width 19 height 12
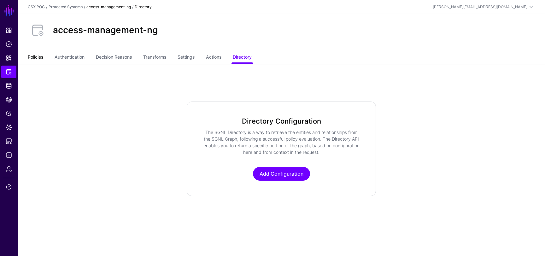
click at [34, 57] on link "Policies" at bounding box center [35, 58] width 15 height 12
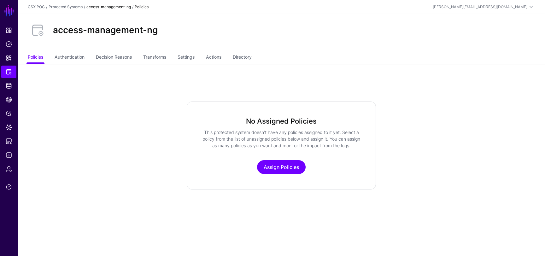
click at [291, 160] on div "No Assigned Policies This protected system doesn’t have any policies assigned t…" at bounding box center [281, 146] width 189 height 88
click at [291, 166] on link "Assign Policies" at bounding box center [281, 167] width 49 height 14
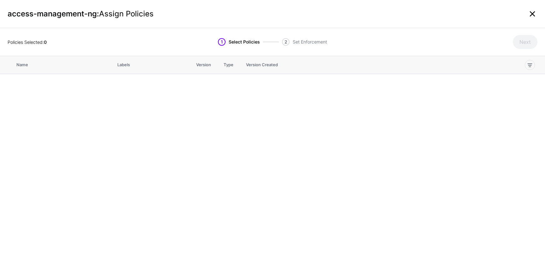
click at [534, 18] on link at bounding box center [532, 14] width 10 height 10
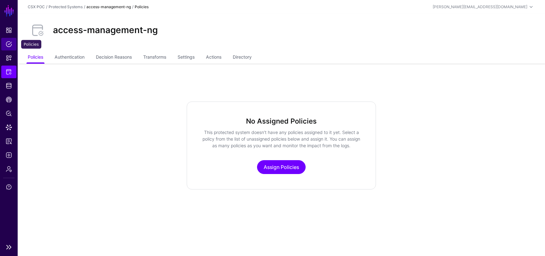
click at [7, 47] on span "Policies" at bounding box center [9, 44] width 6 height 6
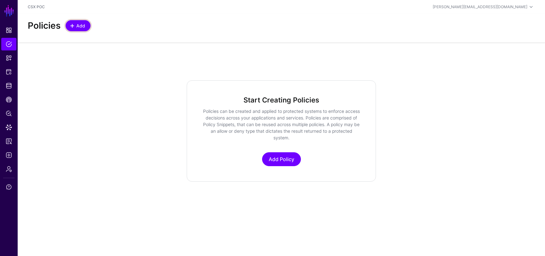
click at [72, 26] on span at bounding box center [72, 25] width 5 height 5
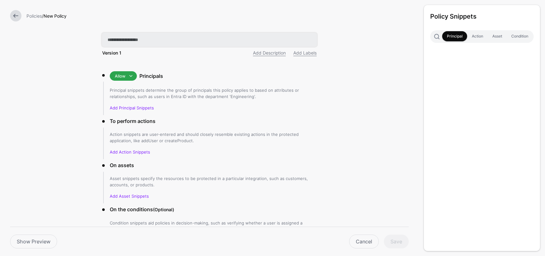
paste input "**********"
type input "**********"
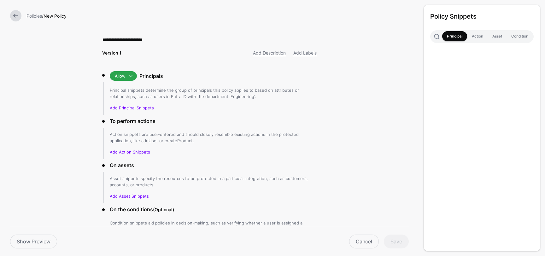
click at [85, 82] on form "**********" at bounding box center [209, 151] width 419 height 302
click at [141, 107] on link "Add Principal Snippets" at bounding box center [132, 107] width 44 height 5
click at [17, 17] on link at bounding box center [15, 15] width 11 height 11
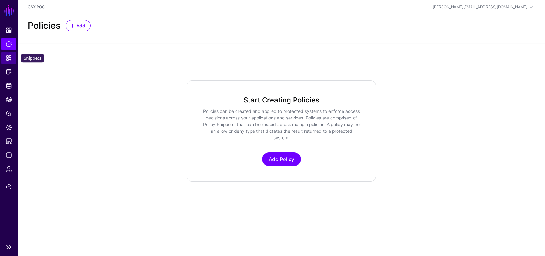
click at [10, 58] on span "Snippets" at bounding box center [9, 58] width 6 height 6
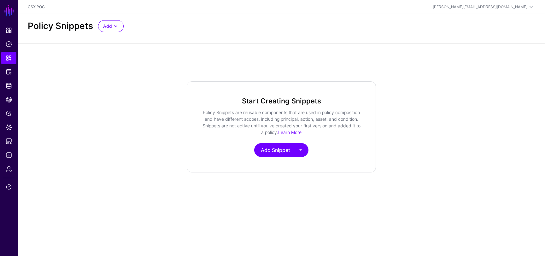
click at [397, 50] on app-snippets-start "Policy Snippets Add Start from a Snippet Template Start from a Blank Snippet St…" at bounding box center [281, 93] width 527 height 159
click at [286, 151] on link "Add Snippet" at bounding box center [274, 150] width 41 height 14
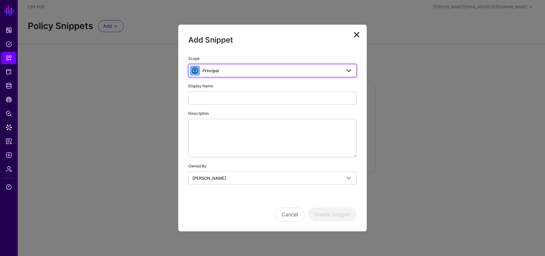
click at [348, 67] on span at bounding box center [349, 71] width 8 height 8
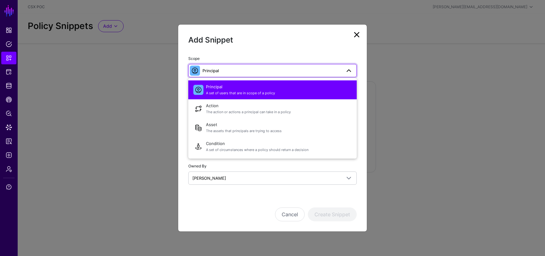
click at [300, 53] on div "Add Snippet" at bounding box center [272, 45] width 168 height 20
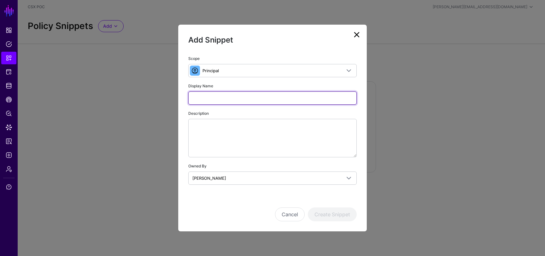
click at [247, 99] on input "Display Name" at bounding box center [272, 97] width 168 height 13
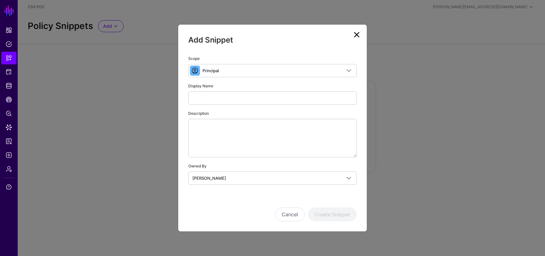
click at [300, 110] on div "Description" at bounding box center [272, 134] width 168 height 48
click at [357, 33] on link at bounding box center [357, 35] width 10 height 10
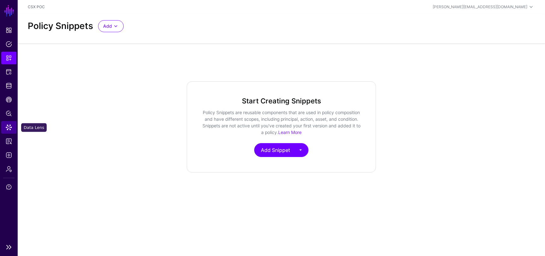
click at [7, 130] on span "Data Lens" at bounding box center [9, 127] width 6 height 6
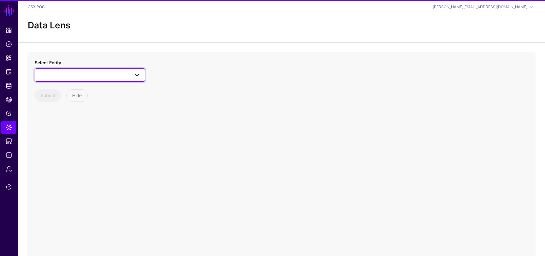
click at [93, 73] on span at bounding box center [90, 75] width 102 height 8
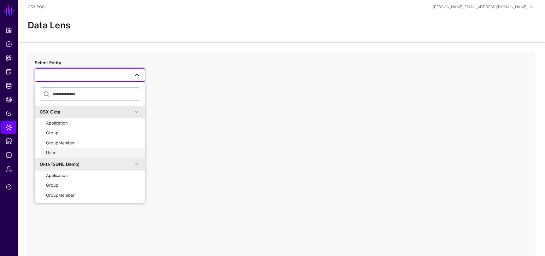
click at [76, 154] on div "User" at bounding box center [93, 153] width 94 height 6
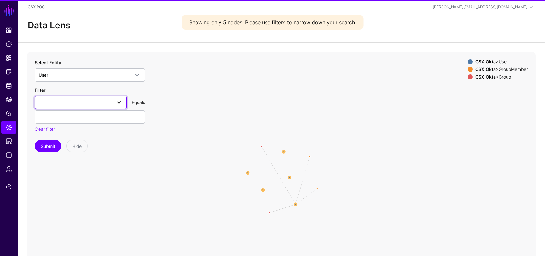
click at [107, 103] on span at bounding box center [81, 103] width 84 height 8
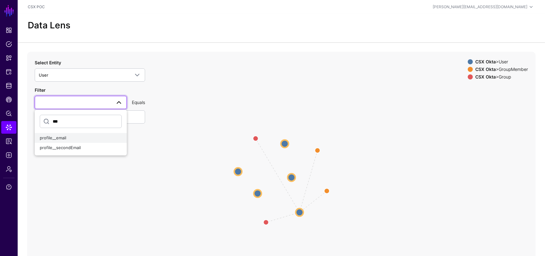
type input "***"
click at [67, 136] on div "profile__email" at bounding box center [81, 138] width 82 height 6
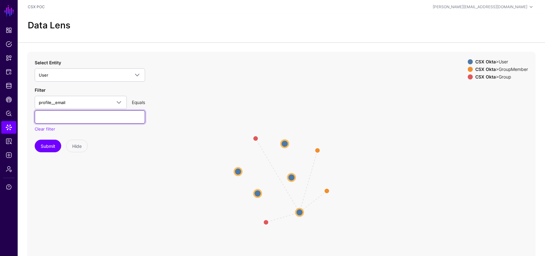
click at [82, 113] on input "text" at bounding box center [90, 116] width 110 height 13
type input "**********"
click at [54, 146] on button "Submit" at bounding box center [48, 146] width 26 height 13
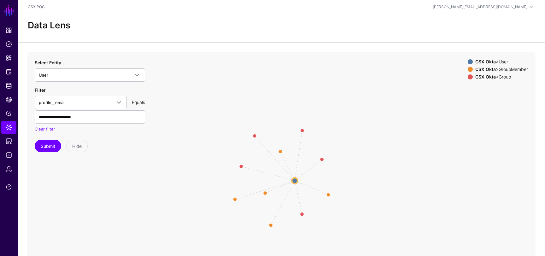
click at [297, 178] on icon "Member Member Member Member Member Group Group Group Group Group User User Grou…" at bounding box center [281, 178] width 508 height 252
click at [295, 180] on circle at bounding box center [295, 181] width 8 height 8
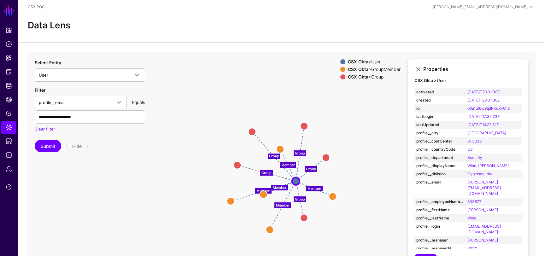
click at [380, 67] on div "CSX Okta > GroupMember" at bounding box center [374, 69] width 55 height 5
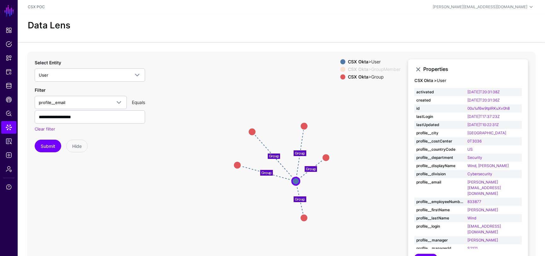
click at [387, 69] on div "CSX Okta > GroupMember" at bounding box center [374, 69] width 55 height 5
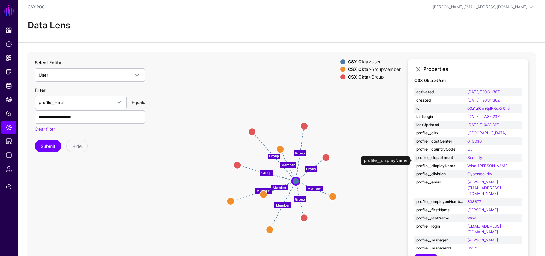
scroll to position [66, 0]
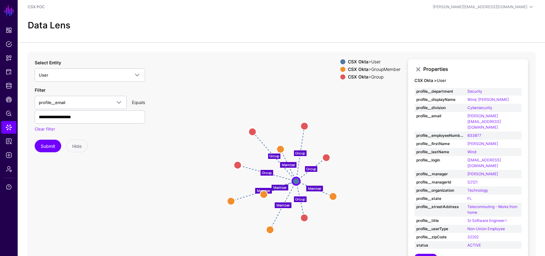
click at [287, 164] on text "Member" at bounding box center [289, 165] width 14 height 4
click at [280, 147] on circle at bounding box center [281, 149] width 8 height 8
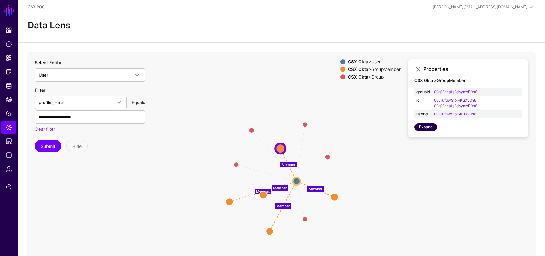
click at [432, 126] on link "Expand" at bounding box center [425, 127] width 23 height 8
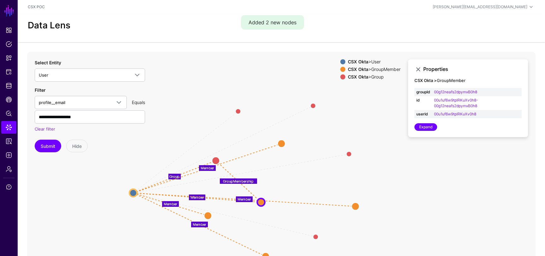
drag, startPoint x: 296, startPoint y: 178, endPoint x: 133, endPoint y: 192, distance: 162.9
click at [133, 192] on circle at bounding box center [133, 193] width 8 height 8
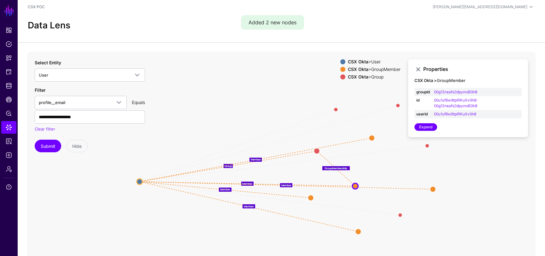
drag, startPoint x: 257, startPoint y: 178, endPoint x: 140, endPoint y: 181, distance: 117.0
click at [140, 181] on circle at bounding box center [140, 182] width 6 height 6
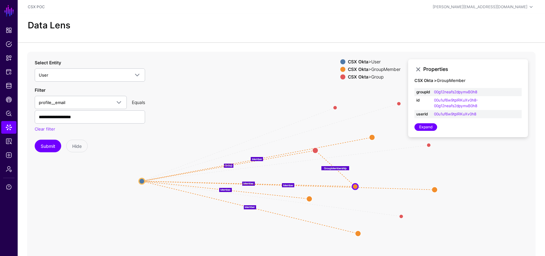
click at [229, 166] on text "Group" at bounding box center [229, 165] width 8 height 3
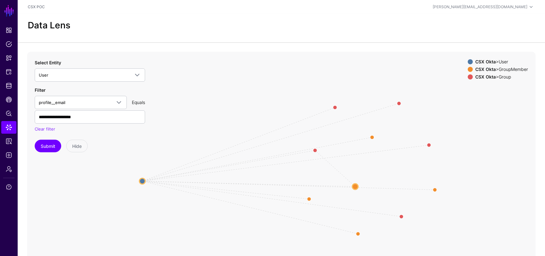
click at [142, 184] on circle at bounding box center [142, 181] width 6 height 6
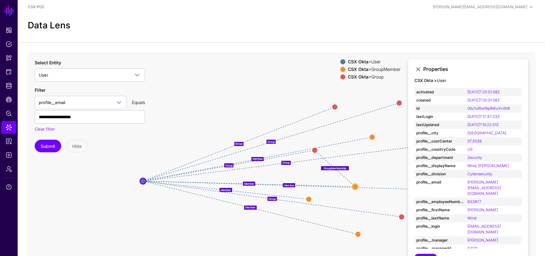
click at [230, 166] on text "Group" at bounding box center [229, 165] width 8 height 3
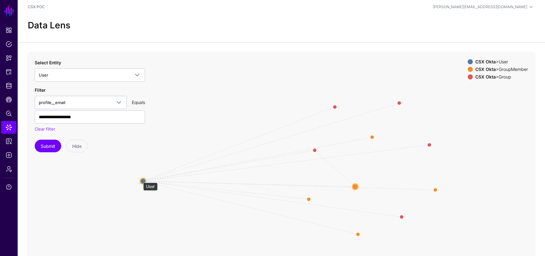
click at [140, 179] on circle at bounding box center [143, 181] width 6 height 6
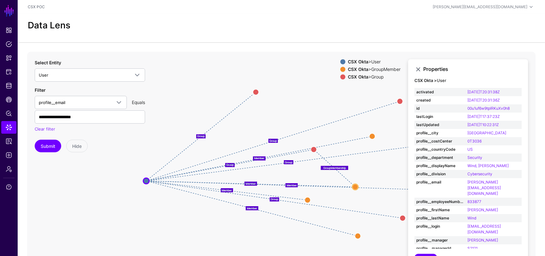
drag, startPoint x: 335, startPoint y: 106, endPoint x: 256, endPoint y: 91, distance: 80.1
click at [256, 91] on circle at bounding box center [256, 92] width 6 height 6
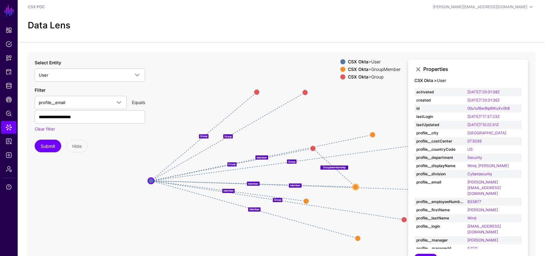
drag, startPoint x: 398, startPoint y: 100, endPoint x: 303, endPoint y: 92, distance: 95.5
click at [303, 92] on circle at bounding box center [305, 93] width 6 height 6
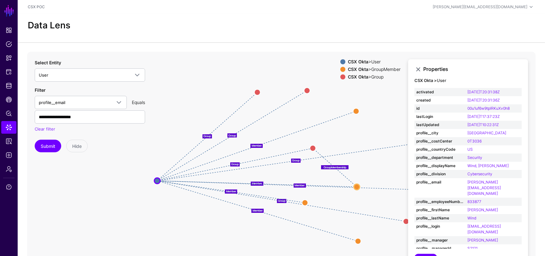
drag, startPoint x: 372, startPoint y: 134, endPoint x: 355, endPoint y: 112, distance: 28.4
click at [355, 112] on circle at bounding box center [356, 111] width 6 height 6
click at [360, 109] on icon "Group Group Group Group GroupMembership Group Member Member Member Member Membe…" at bounding box center [281, 178] width 508 height 252
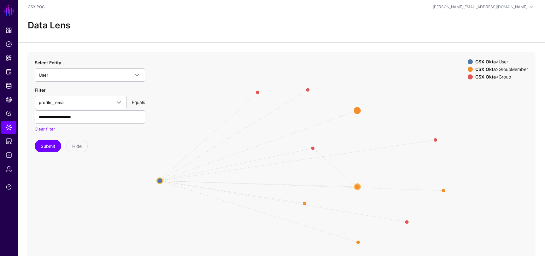
click at [358, 110] on circle at bounding box center [357, 111] width 8 height 8
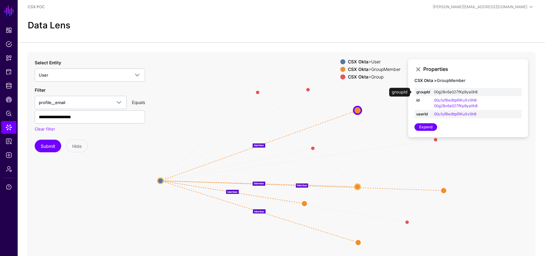
click at [474, 92] on link "00g28v6a027fKp9ya0h8" at bounding box center [456, 92] width 44 height 5
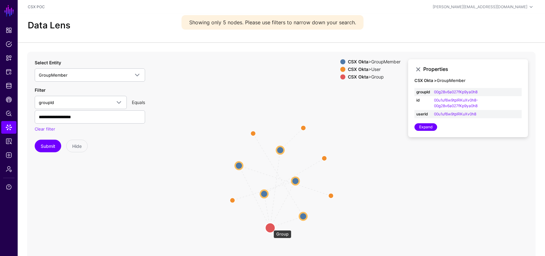
click at [270, 227] on circle at bounding box center [270, 228] width 10 height 10
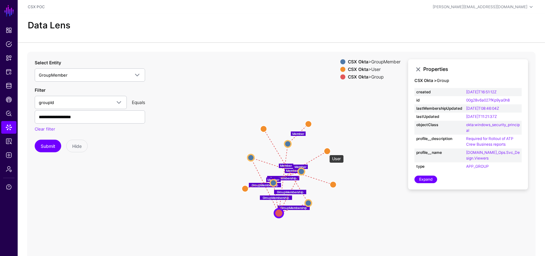
click at [326, 152] on circle at bounding box center [327, 151] width 7 height 7
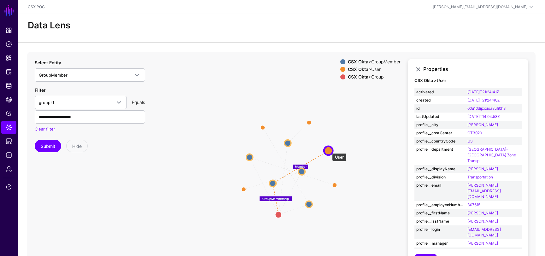
click at [329, 150] on circle at bounding box center [328, 150] width 9 height 9
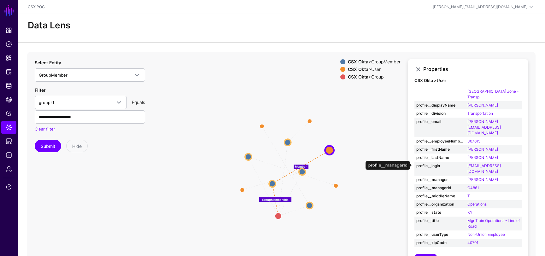
scroll to position [57, 0]
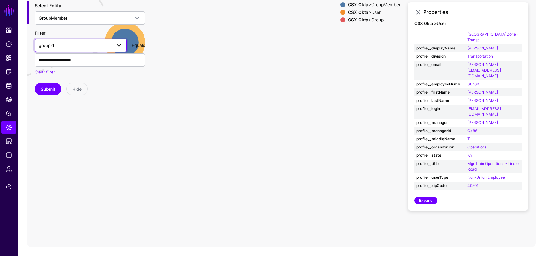
click at [84, 44] on span "groupId" at bounding box center [75, 45] width 73 height 7
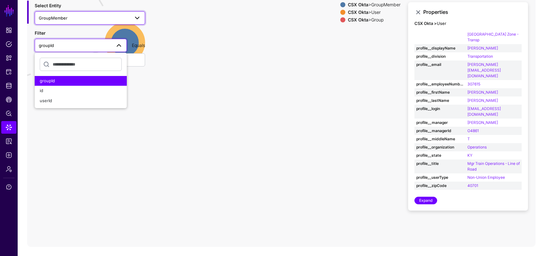
click at [86, 21] on span "GroupMember" at bounding box center [84, 18] width 91 height 7
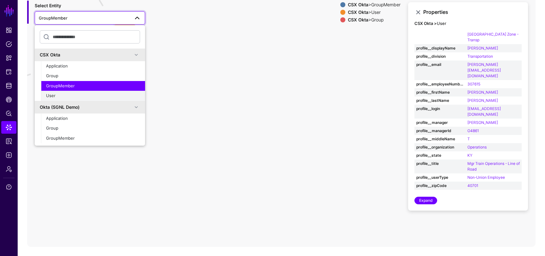
click at [62, 97] on div "User" at bounding box center [93, 96] width 94 height 6
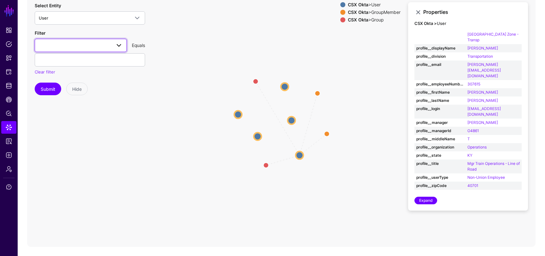
click at [76, 48] on span at bounding box center [81, 46] width 84 height 8
type input "*****"
click at [70, 80] on div "profile__email" at bounding box center [81, 81] width 82 height 6
click at [91, 57] on input "text" at bounding box center [90, 59] width 110 height 13
type input "**********"
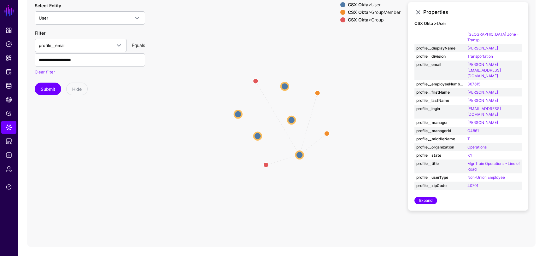
click at [49, 95] on icon "Member Member Group Group User User User User User User User User User User Gro…" at bounding box center [281, 121] width 508 height 252
click at [49, 91] on button "Submit" at bounding box center [48, 89] width 26 height 13
click at [294, 123] on circle at bounding box center [294, 123] width 5 height 5
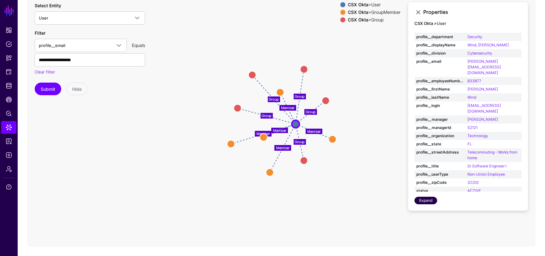
click at [427, 199] on link "Expand" at bounding box center [425, 201] width 23 height 8
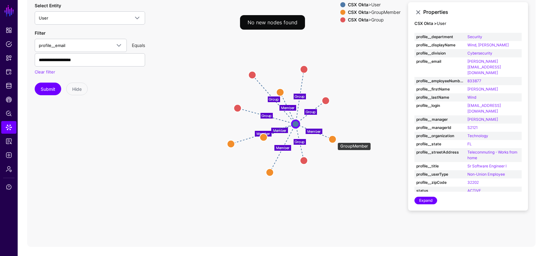
click at [334, 139] on circle at bounding box center [333, 139] width 8 height 8
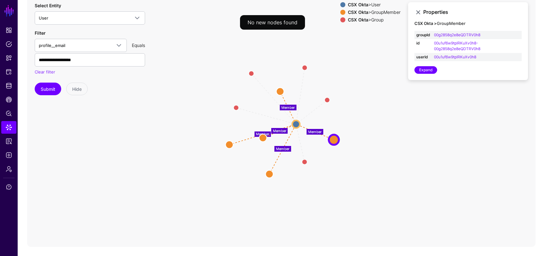
click at [217, 78] on icon "Group Group Group Group Group Member Member Member Member Member Group Group Gr…" at bounding box center [281, 121] width 508 height 252
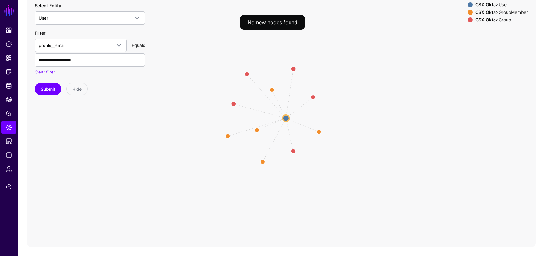
click at [385, 69] on icon "Group Group Group Group Group Member Member Member Member Member Group Group Gr…" at bounding box center [281, 121] width 508 height 252
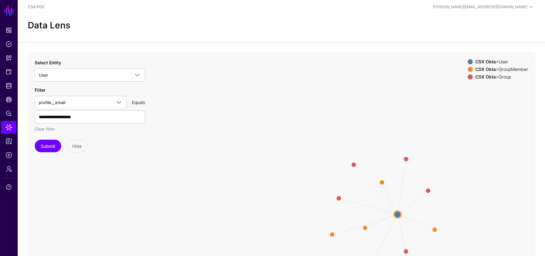
click at [51, 130] on link "Clear filter" at bounding box center [45, 128] width 20 height 5
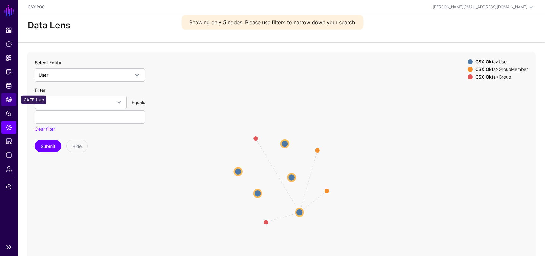
click at [12, 100] on link "CAEP Hub" at bounding box center [8, 99] width 15 height 13
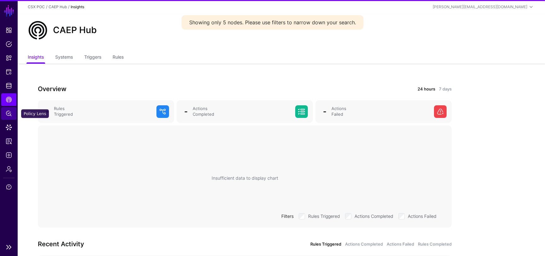
click at [9, 117] on link "Policy Lens" at bounding box center [8, 113] width 15 height 13
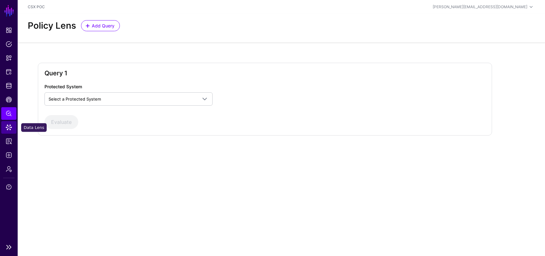
click at [11, 126] on span "Data Lens" at bounding box center [9, 127] width 6 height 6
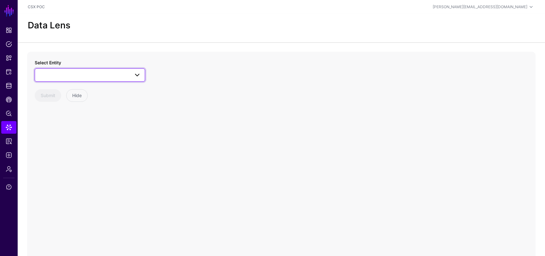
click at [133, 71] on span at bounding box center [135, 75] width 11 height 8
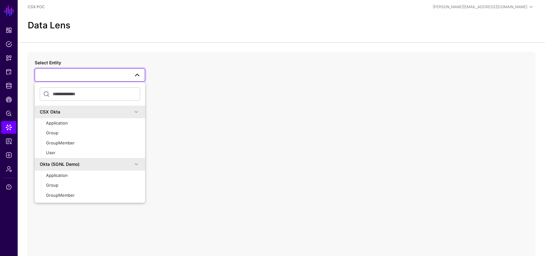
click at [131, 51] on app-datalens-start "Data Lens Select Entity CSX Okta Application Group GroupMember User Okta (SGNL …" at bounding box center [281, 159] width 527 height 290
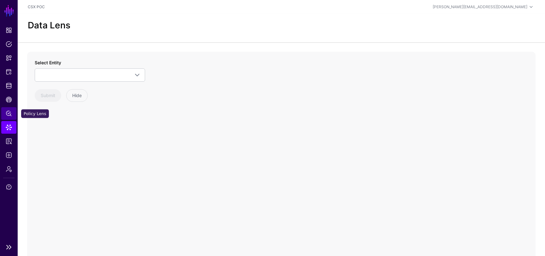
click at [8, 111] on span "Policy Lens" at bounding box center [9, 113] width 6 height 6
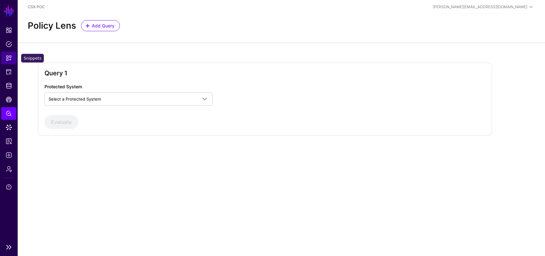
click at [9, 62] on link "Snippets" at bounding box center [8, 58] width 15 height 13
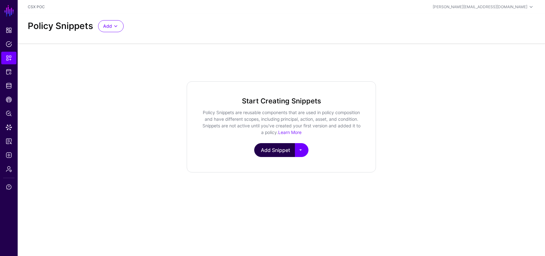
click at [292, 147] on link "Add Snippet" at bounding box center [274, 150] width 41 height 14
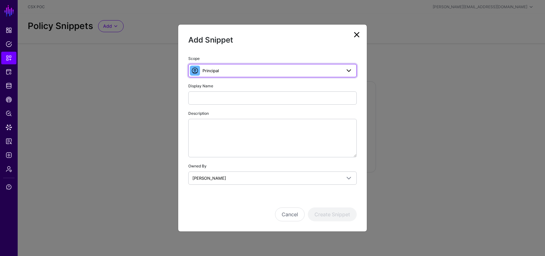
click at [265, 69] on span "Principal" at bounding box center [271, 70] width 139 height 7
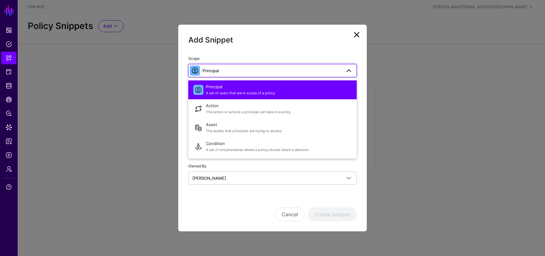
click at [267, 90] on span "Principal A set of users that are in scope of a policy" at bounding box center [279, 89] width 146 height 15
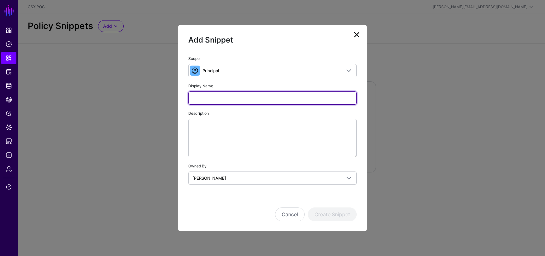
click at [261, 97] on input "Display Name" at bounding box center [272, 97] width 168 height 13
paste input "**********"
type input "**********"
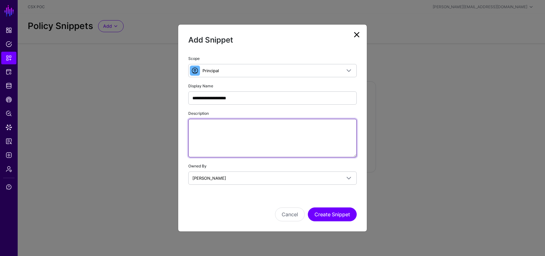
click at [247, 134] on textarea "Description" at bounding box center [272, 138] width 168 height 38
paste textarea "**********"
drag, startPoint x: 302, startPoint y: 125, endPoint x: 252, endPoint y: 125, distance: 49.5
click at [252, 125] on textarea "**********" at bounding box center [272, 138] width 168 height 38
type textarea "**********"
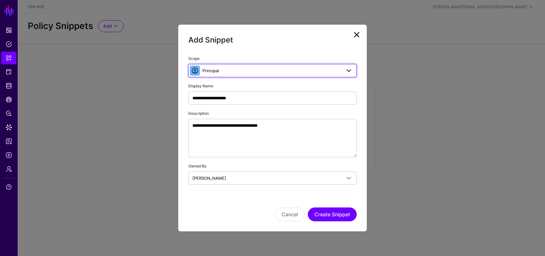
click at [267, 66] on link "Principal" at bounding box center [272, 70] width 168 height 13
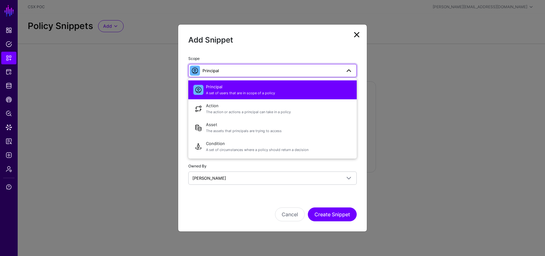
click at [282, 56] on div "Scope Principal Principal A set of users that are in scope of a policy Action T…" at bounding box center [272, 66] width 168 height 22
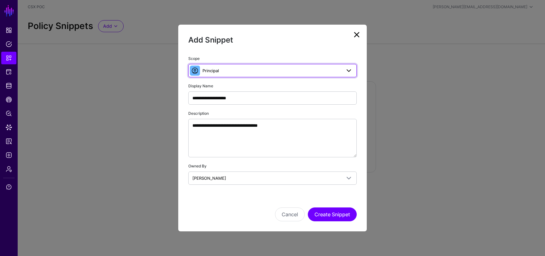
click at [276, 67] on span "Principal" at bounding box center [271, 70] width 139 height 7
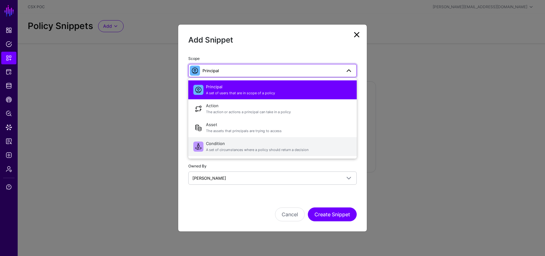
click at [272, 147] on span "Condition A set of circumstances where a policy should return a decision" at bounding box center [279, 146] width 146 height 15
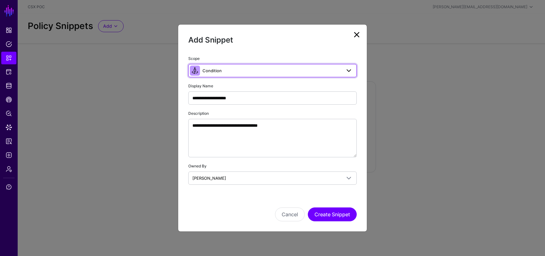
click at [260, 73] on span "Condition" at bounding box center [271, 70] width 139 height 7
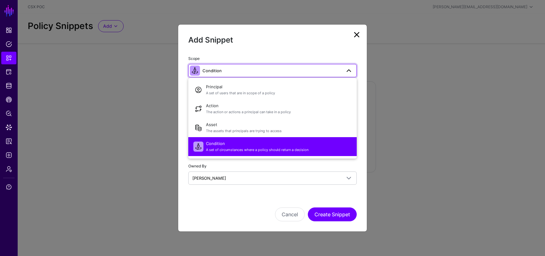
click at [230, 210] on div "Cancel Create Snippet" at bounding box center [272, 214] width 168 height 14
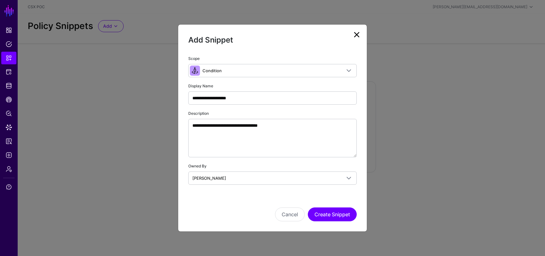
click at [271, 87] on div "**********" at bounding box center [272, 93] width 168 height 22
click at [323, 214] on button "Create Snippet" at bounding box center [332, 214] width 49 height 14
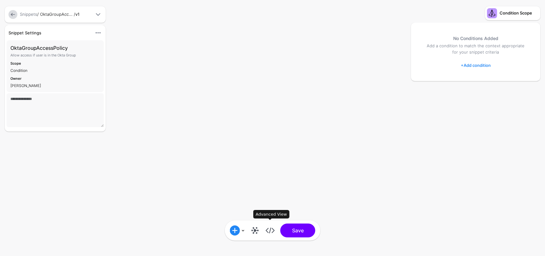
click at [273, 233] on link at bounding box center [270, 230] width 10 height 10
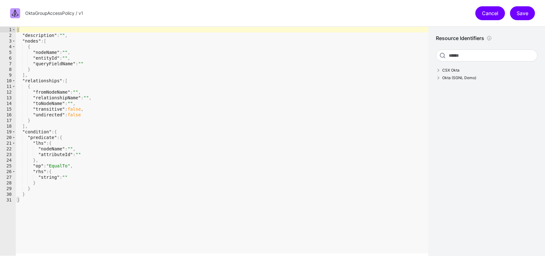
click at [482, 10] on link "Cancel" at bounding box center [490, 13] width 30 height 14
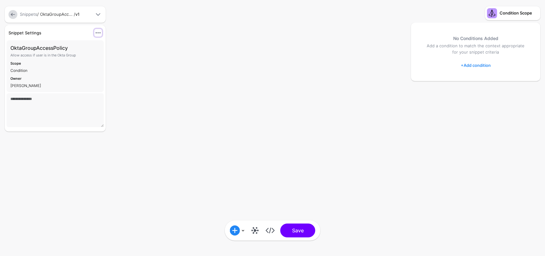
click at [99, 33] on span at bounding box center [98, 33] width 8 height 8
click at [89, 59] on button "Edit Settings" at bounding box center [76, 55] width 50 height 10
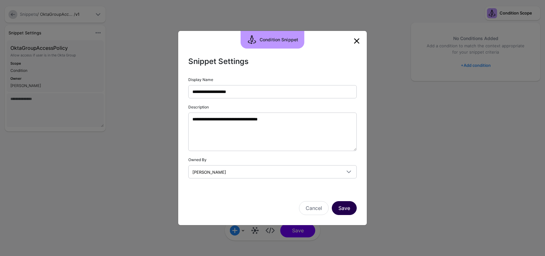
click at [346, 203] on button "Save" at bounding box center [344, 208] width 25 height 14
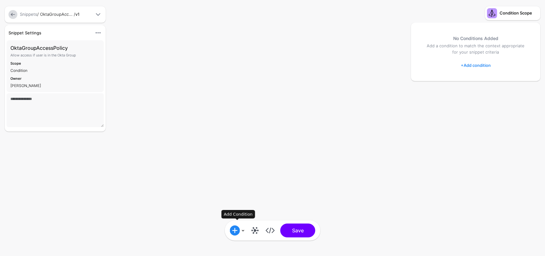
click at [242, 231] on link at bounding box center [237, 230] width 15 height 10
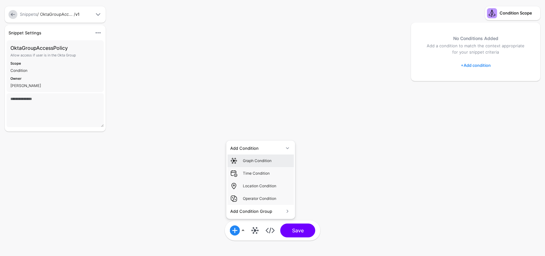
click at [263, 161] on div "Graph Condition" at bounding box center [267, 161] width 49 height 6
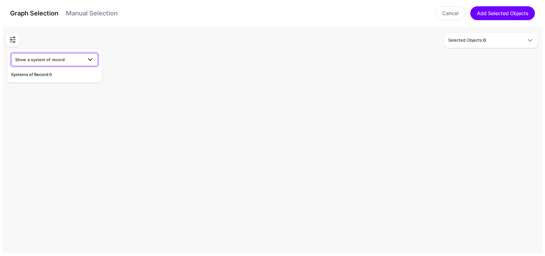
click at [88, 56] on span at bounding box center [90, 60] width 8 height 8
click at [62, 75] on div "CSX Okta" at bounding box center [54, 74] width 77 height 6
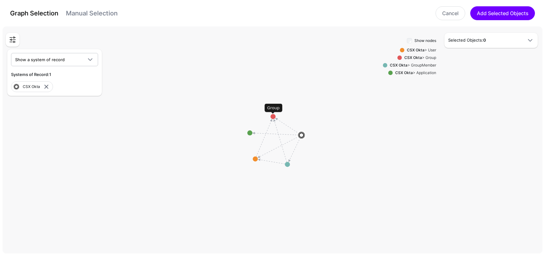
click at [274, 116] on circle at bounding box center [273, 116] width 5 height 5
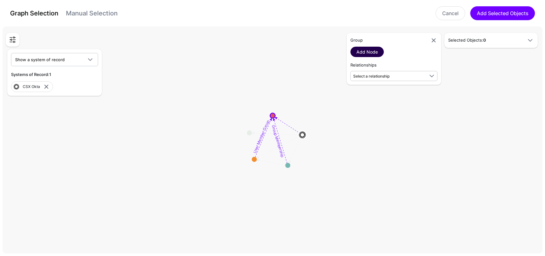
click at [370, 53] on link "Add Node" at bounding box center [366, 52] width 33 height 10
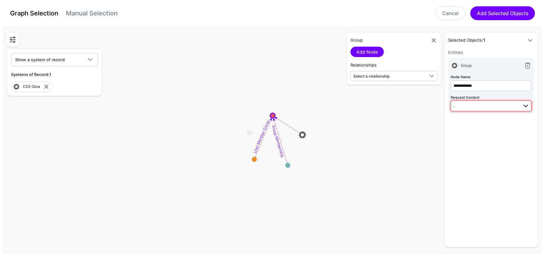
click at [480, 106] on span "-" at bounding box center [485, 105] width 65 height 7
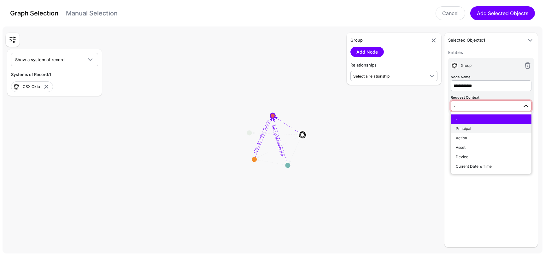
click at [477, 126] on div "Principal" at bounding box center [491, 129] width 71 height 6
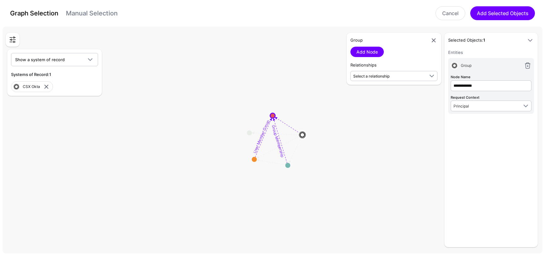
click at [477, 128] on div "**********" at bounding box center [491, 146] width 86 height 194
click at [253, 159] on circle at bounding box center [254, 159] width 5 height 5
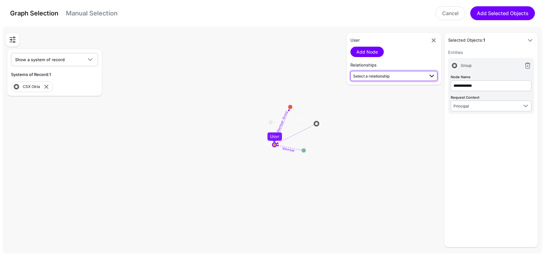
click at [376, 76] on span "Select a relationship" at bounding box center [371, 76] width 36 height 5
click at [389, 91] on span "User Member Group User (CSX Okta) - Group (CSX Okta)" at bounding box center [393, 93] width 77 height 15
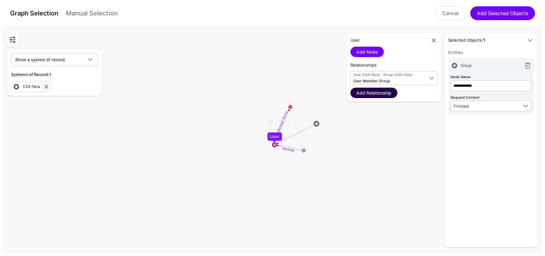
click at [382, 95] on link "Add Relationship" at bounding box center [373, 93] width 47 height 10
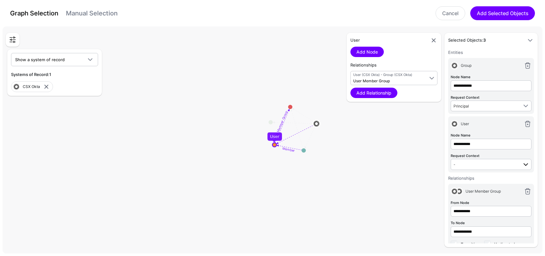
scroll to position [13, 0]
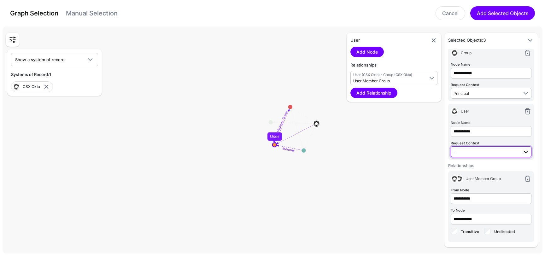
click at [481, 151] on span "-" at bounding box center [485, 151] width 65 height 7
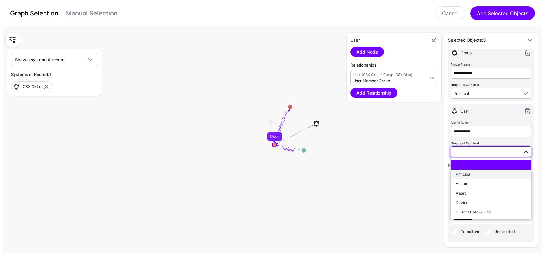
click at [476, 172] on div "Principal" at bounding box center [491, 175] width 71 height 6
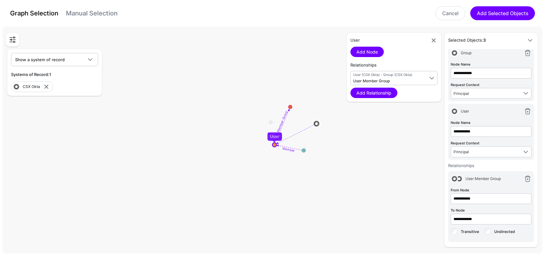
click at [422, 155] on div "**********" at bounding box center [473, 140] width 132 height 214
click at [525, 179] on link at bounding box center [528, 179] width 8 height 8
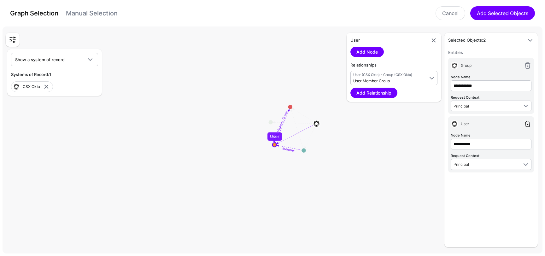
click at [528, 123] on link at bounding box center [528, 124] width 8 height 8
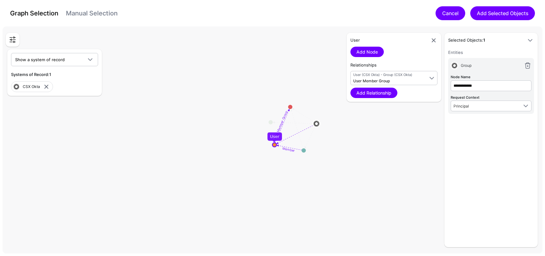
click at [449, 14] on link "Cancel" at bounding box center [450, 13] width 30 height 14
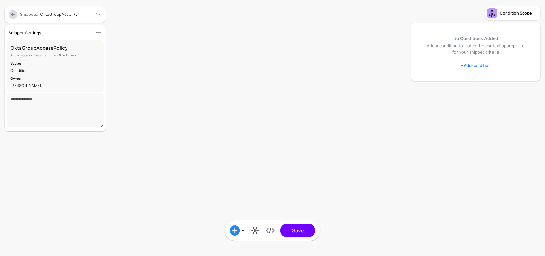
click at [15, 13] on link at bounding box center [13, 14] width 9 height 9
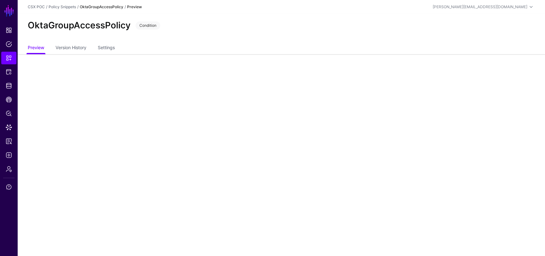
click at [114, 7] on strong "OktaGroupAccessPolicy" at bounding box center [102, 6] width 44 height 5
click at [58, 26] on h2 "OktaGroupAccessPolicy" at bounding box center [79, 25] width 103 height 11
click at [106, 7] on strong "OktaGroupAccessPolicy" at bounding box center [102, 6] width 44 height 5
click at [70, 9] on link "Policy Snippets" at bounding box center [62, 6] width 27 height 5
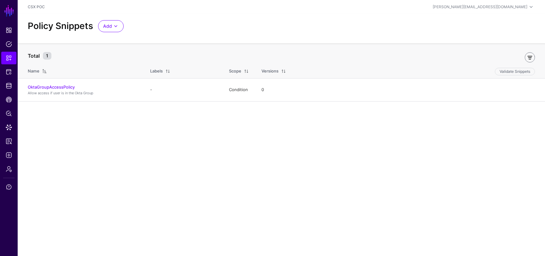
click at [528, 58] on link at bounding box center [530, 57] width 10 height 10
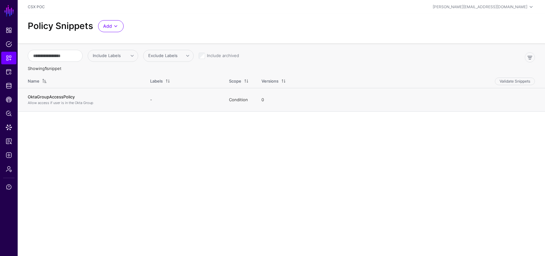
click at [67, 97] on link "OktaGroupAccessPolicy" at bounding box center [51, 96] width 47 height 5
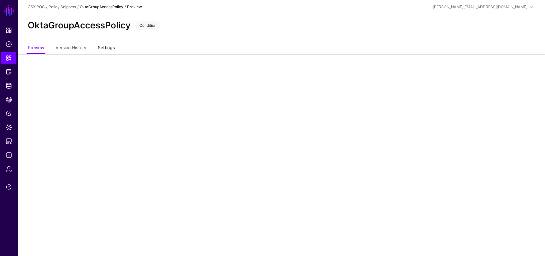
click at [106, 48] on link "Settings" at bounding box center [106, 48] width 17 height 12
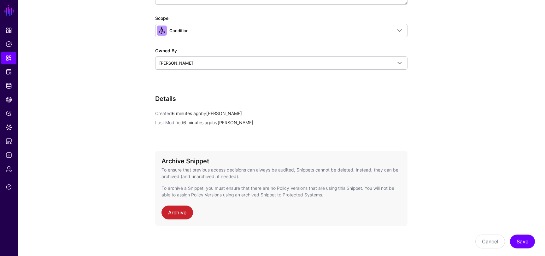
scroll to position [206, 0]
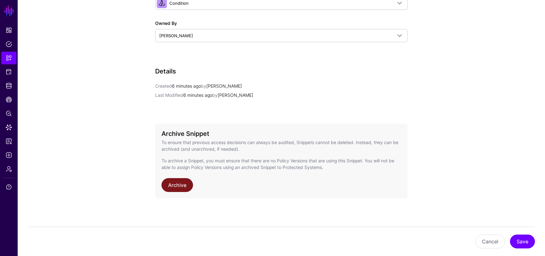
click at [181, 187] on link "Archive" at bounding box center [177, 185] width 32 height 14
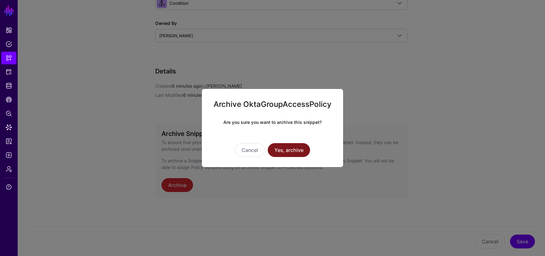
click at [298, 150] on button "Yes, archive" at bounding box center [289, 150] width 42 height 14
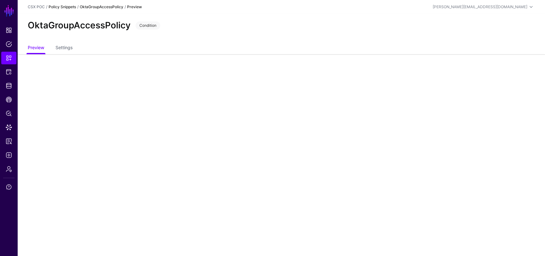
click at [70, 8] on link "Policy Snippets" at bounding box center [62, 6] width 27 height 5
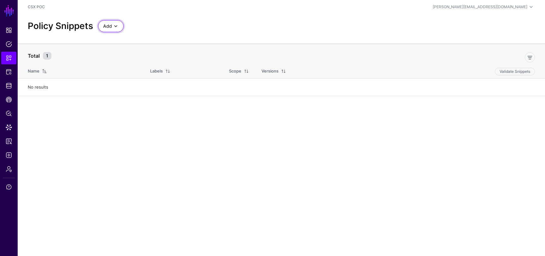
click at [109, 26] on span "Add" at bounding box center [107, 26] width 9 height 7
click at [143, 41] on span "Start from a Snippet Template" at bounding box center [132, 40] width 59 height 5
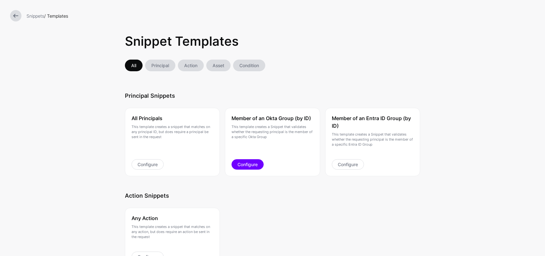
click at [257, 163] on link "Configure" at bounding box center [247, 164] width 32 height 10
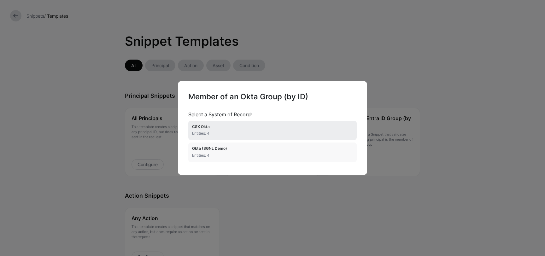
click at [225, 128] on h4 "CSX Okta" at bounding box center [272, 127] width 161 height 4
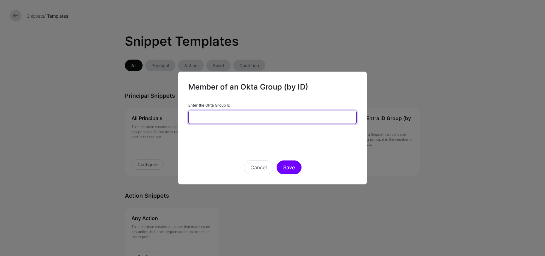
click at [230, 119] on input "Enter the Okta Group ID" at bounding box center [272, 117] width 168 height 13
click at [206, 154] on div "Cancel Save" at bounding box center [272, 159] width 168 height 32
click at [238, 118] on input "Enter the Okta Group ID" at bounding box center [272, 117] width 168 height 13
paste input "**********"
type input "**********"
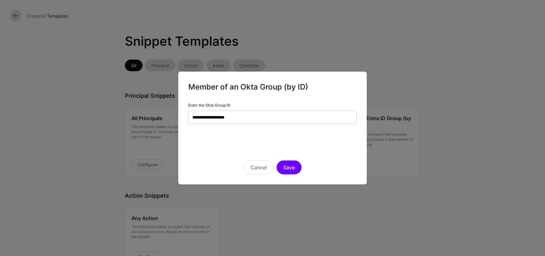
click at [277, 146] on div "Cancel Save" at bounding box center [272, 159] width 168 height 32
click at [287, 168] on button "Save" at bounding box center [289, 167] width 25 height 14
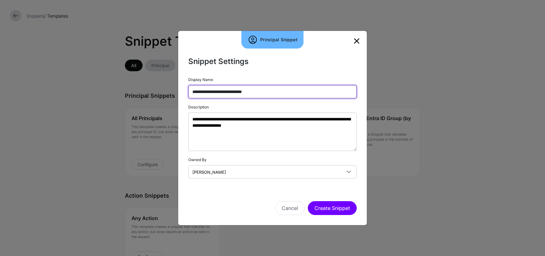
click at [268, 94] on input "**********" at bounding box center [272, 91] width 168 height 13
click at [267, 93] on input "**********" at bounding box center [272, 91] width 168 height 13
drag, startPoint x: 248, startPoint y: 92, endPoint x: 297, endPoint y: 93, distance: 48.9
click at [295, 93] on input "**********" at bounding box center [272, 91] width 168 height 13
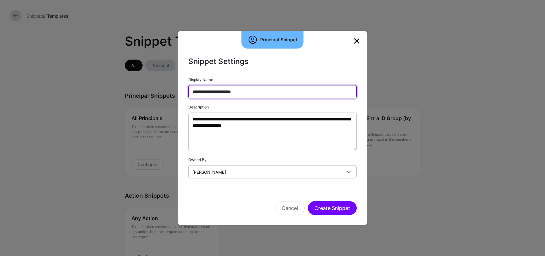
paste input "**********"
drag, startPoint x: 222, startPoint y: 91, endPoint x: 380, endPoint y: 101, distance: 158.3
click at [380, 101] on ngb-modal-window "**********" at bounding box center [272, 128] width 545 height 256
drag, startPoint x: 218, startPoint y: 92, endPoint x: 305, endPoint y: 95, distance: 86.8
click at [305, 95] on input "**********" at bounding box center [272, 91] width 168 height 13
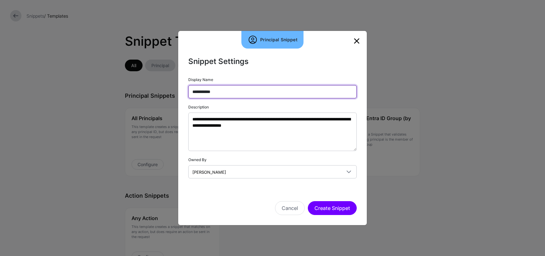
paste input "**********"
click at [219, 91] on input "**********" at bounding box center [272, 91] width 168 height 13
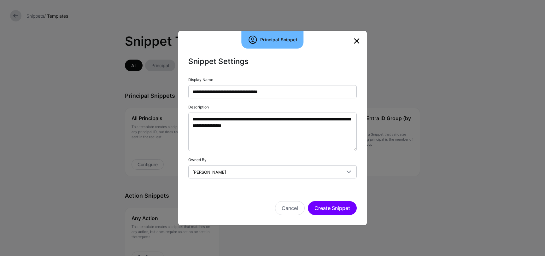
click at [243, 211] on div "Cancel Create Snippet" at bounding box center [272, 208] width 168 height 14
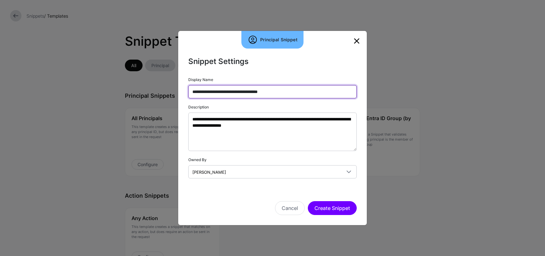
click at [217, 93] on input "**********" at bounding box center [272, 91] width 168 height 13
drag, startPoint x: 241, startPoint y: 92, endPoint x: 217, endPoint y: 92, distance: 24.6
click at [217, 92] on input "**********" at bounding box center [272, 91] width 168 height 13
click at [297, 91] on input "**********" at bounding box center [272, 91] width 168 height 13
paste input "**********"
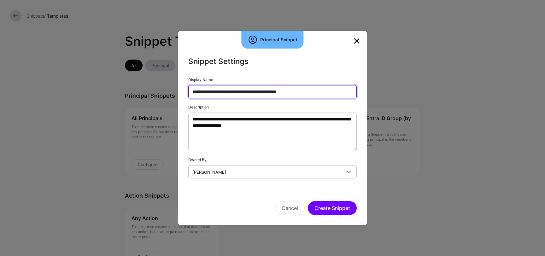
click at [216, 92] on input "**********" at bounding box center [272, 91] width 168 height 13
click at [217, 94] on input "**********" at bounding box center [272, 91] width 168 height 13
type input "**********"
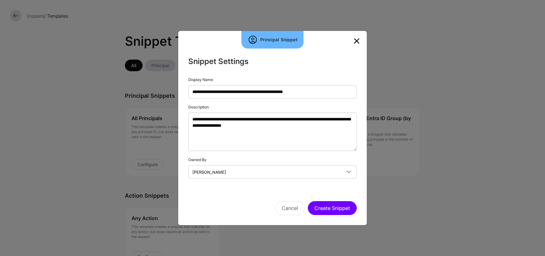
click at [225, 201] on div "Cancel Create Snippet" at bounding box center [272, 208] width 168 height 14
click at [330, 208] on button "Create Snippet" at bounding box center [332, 208] width 49 height 14
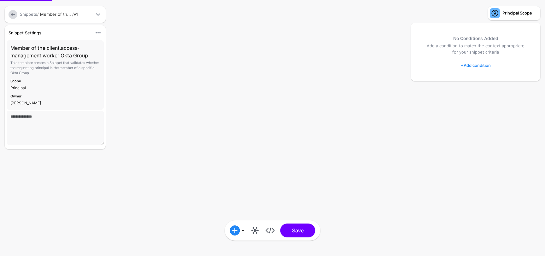
type textarea "**********"
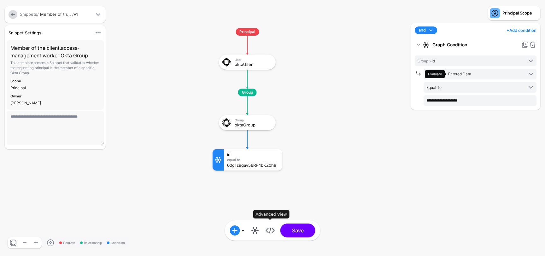
click at [269, 230] on link at bounding box center [270, 230] width 10 height 10
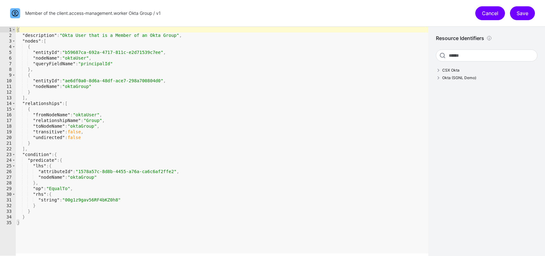
click at [488, 17] on link "Cancel" at bounding box center [490, 13] width 30 height 14
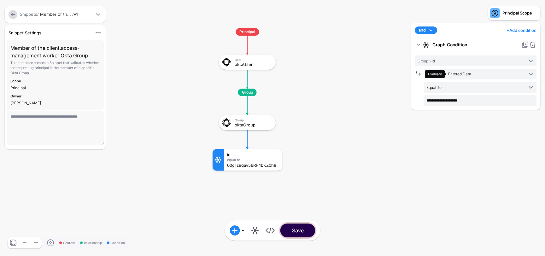
click at [306, 231] on button "Save" at bounding box center [297, 231] width 35 height 14
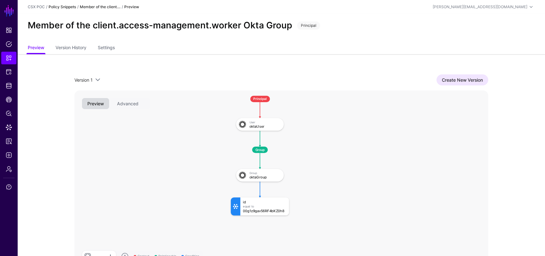
click at [62, 7] on link "Policy Snippets" at bounding box center [62, 6] width 27 height 5
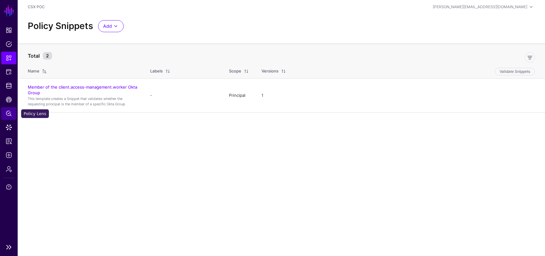
click at [10, 114] on span "Policy Lens" at bounding box center [9, 113] width 6 height 6
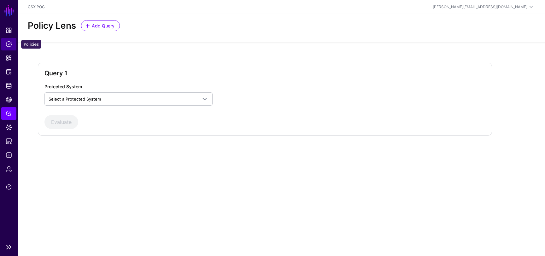
click at [8, 42] on span "Policies" at bounding box center [9, 44] width 6 height 6
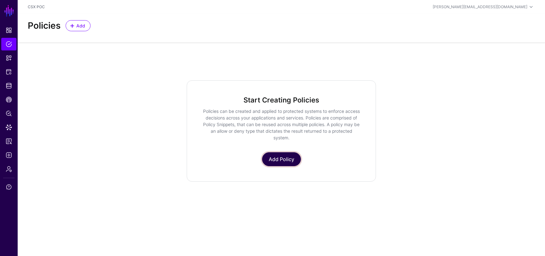
click at [283, 159] on link "Add Policy" at bounding box center [281, 159] width 39 height 14
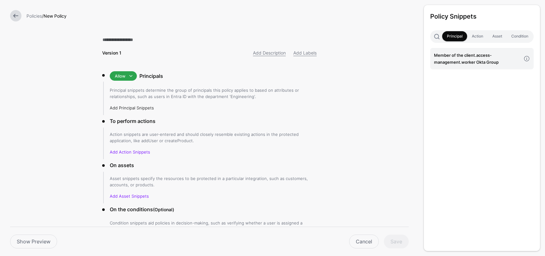
click at [147, 109] on link "Add Principal Snippets" at bounding box center [132, 107] width 44 height 5
click at [137, 107] on link "Add Principal Snippets" at bounding box center [132, 107] width 44 height 5
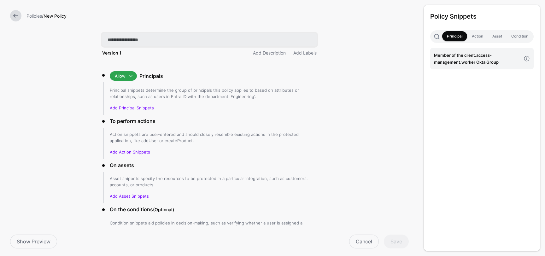
click at [157, 37] on input "text" at bounding box center [209, 39] width 214 height 13
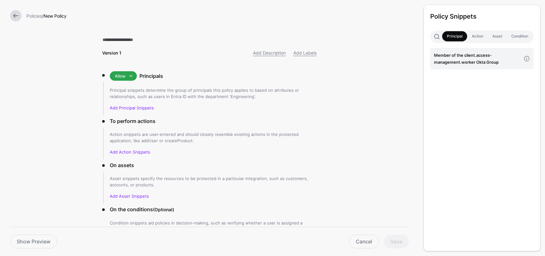
click at [79, 103] on form "Policies / New Policy Version 1 Add Description Add Labels Allow Allow Deny Pri…" at bounding box center [209, 151] width 419 height 302
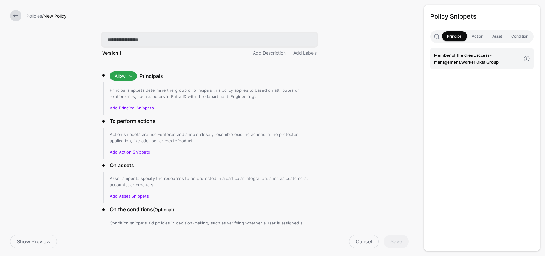
click at [172, 41] on input "text" at bounding box center [209, 39] width 214 height 13
type input "**********"
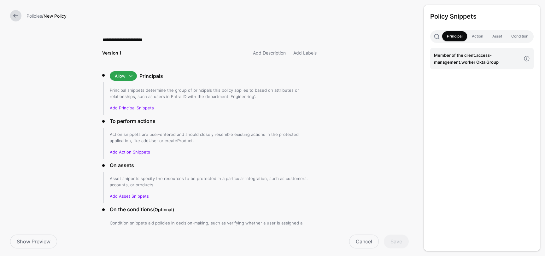
click at [69, 120] on form "**********" at bounding box center [209, 151] width 419 height 302
click at [132, 108] on link "Add Principal Snippets" at bounding box center [132, 107] width 44 height 5
click at [500, 58] on h4 "Member of the client.access-management.worker Okta Group" at bounding box center [477, 59] width 87 height 14
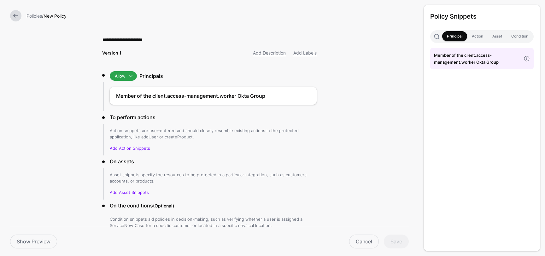
scroll to position [25, 0]
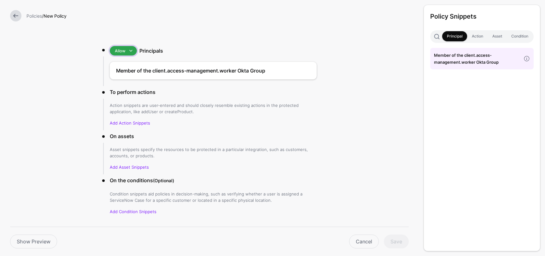
click at [133, 52] on span at bounding box center [131, 51] width 8 height 8
click at [150, 38] on div "**********" at bounding box center [209, 124] width 235 height 298
click at [131, 50] on span at bounding box center [131, 51] width 8 height 8
click at [159, 28] on div "Policies / New Policy" at bounding box center [209, 16] width 419 height 32
click at [130, 51] on span at bounding box center [131, 51] width 8 height 8
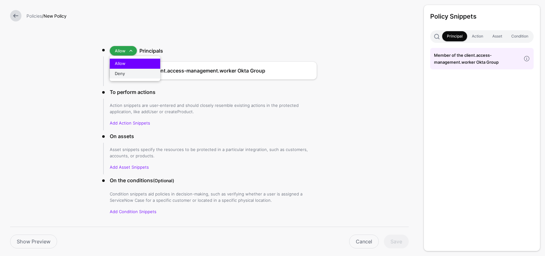
click at [125, 72] on div "Deny" at bounding box center [135, 74] width 40 height 6
click at [131, 50] on span at bounding box center [130, 51] width 8 height 8
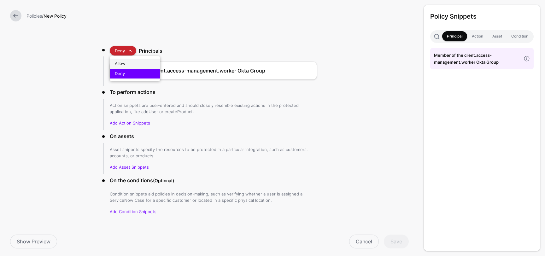
click at [127, 64] on div "Allow" at bounding box center [135, 64] width 40 height 6
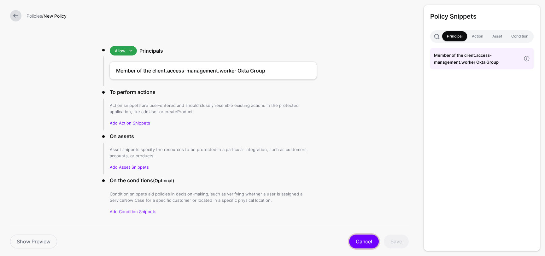
click at [367, 240] on link "Cancel" at bounding box center [364, 242] width 30 height 14
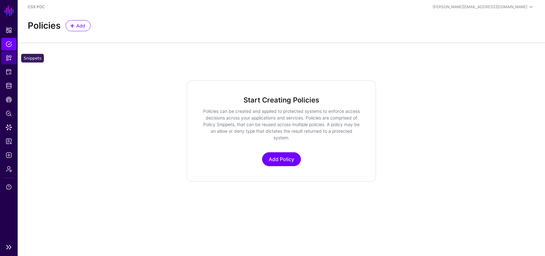
click at [9, 58] on span "Snippets" at bounding box center [9, 58] width 6 height 6
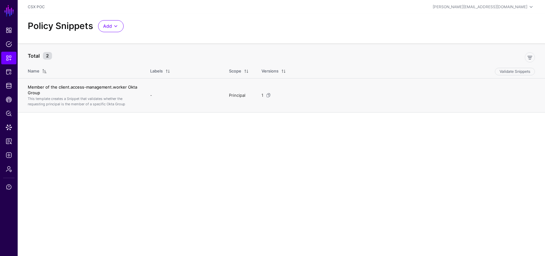
click at [119, 86] on link "Member of the client.access-management.worker Okta Group" at bounding box center [82, 89] width 109 height 11
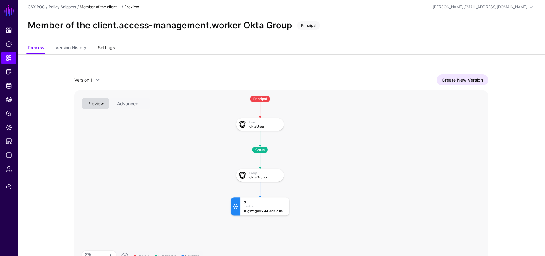
click at [111, 50] on link "Settings" at bounding box center [106, 48] width 17 height 12
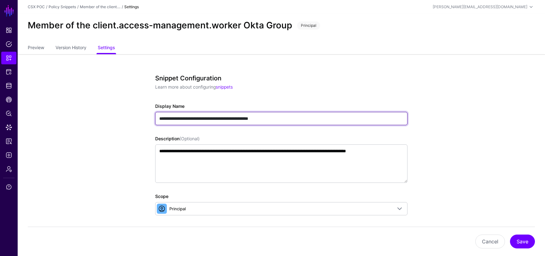
drag, startPoint x: 279, startPoint y: 119, endPoint x: 311, endPoint y: 119, distance: 31.2
click at [311, 119] on input "**********" at bounding box center [281, 118] width 252 height 13
click at [191, 117] on input "**********" at bounding box center [281, 118] width 252 height 13
type input "**********"
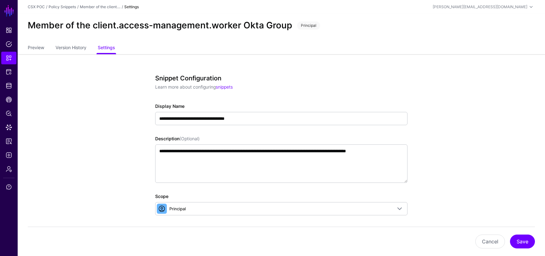
click at [456, 129] on app-snippets-details-form "**********" at bounding box center [281, 258] width 527 height 408
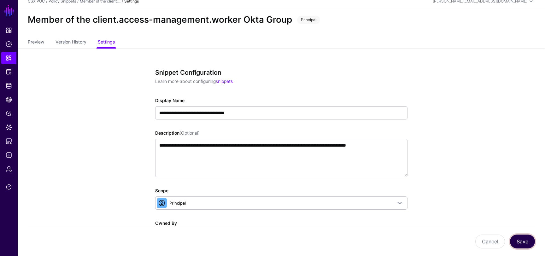
click at [519, 238] on button "Save" at bounding box center [522, 242] width 25 height 14
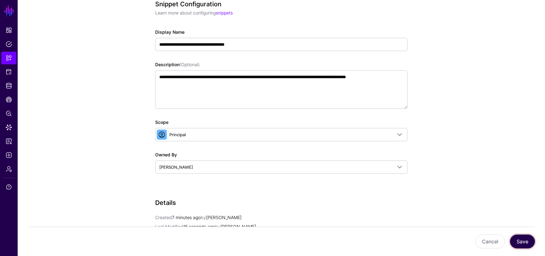
scroll to position [0, 0]
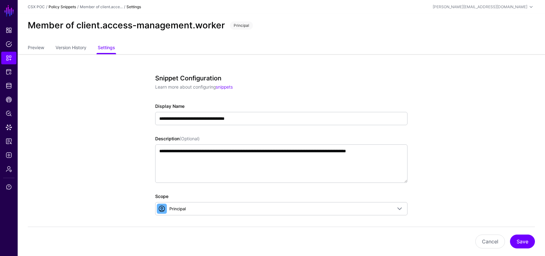
click at [67, 7] on link "Policy Snippets" at bounding box center [62, 6] width 27 height 5
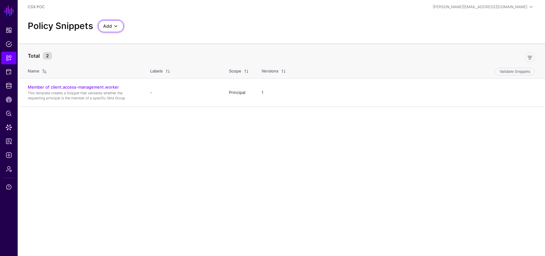
click at [118, 27] on span at bounding box center [116, 26] width 8 height 8
click at [163, 41] on div "Start from a Snippet Template" at bounding box center [137, 40] width 69 height 6
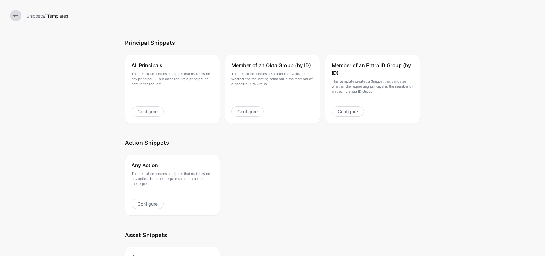
scroll to position [53, 0]
click at [18, 19] on link at bounding box center [15, 15] width 11 height 11
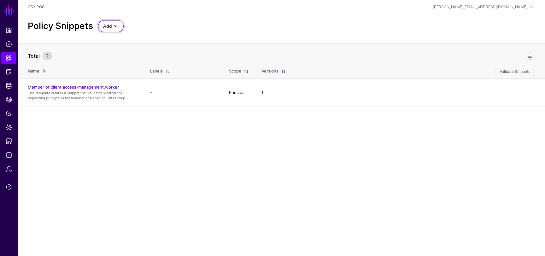
click at [115, 25] on span at bounding box center [116, 26] width 8 height 8
click at [132, 55] on button "Start from a Blank Snippet" at bounding box center [137, 50] width 79 height 10
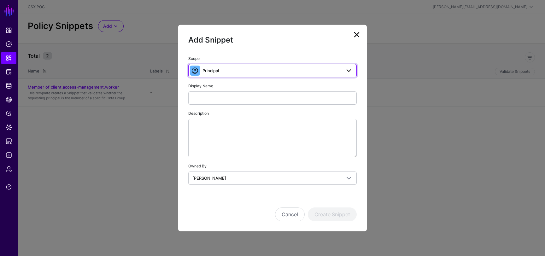
click at [231, 64] on link "Principal" at bounding box center [272, 70] width 168 height 13
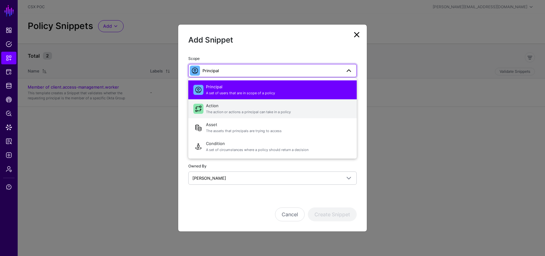
click at [240, 114] on span "The action or actions a principal can take in a policy" at bounding box center [279, 111] width 146 height 5
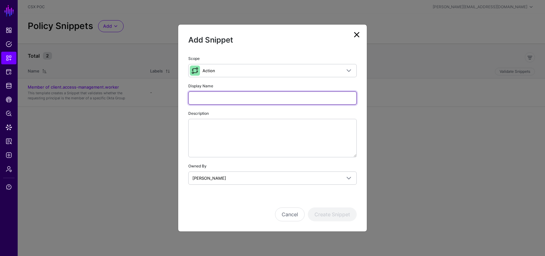
click at [230, 98] on input "Display Name" at bounding box center [272, 97] width 168 height 13
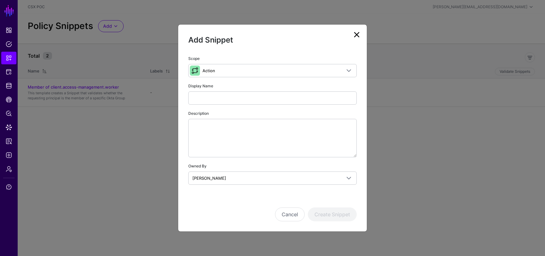
click at [359, 32] on link at bounding box center [357, 35] width 10 height 10
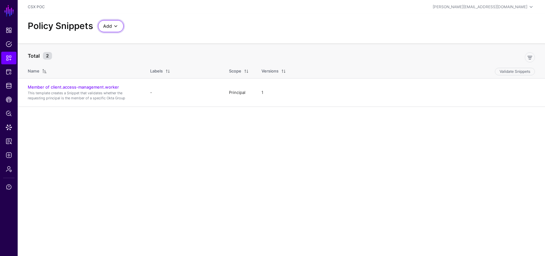
click at [109, 25] on span "Add" at bounding box center [107, 26] width 9 height 7
click at [147, 40] on span "Start from a Snippet Template" at bounding box center [132, 40] width 59 height 5
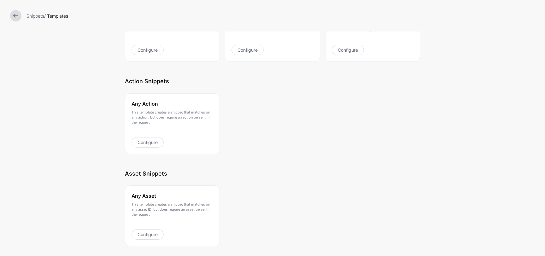
scroll to position [130, 0]
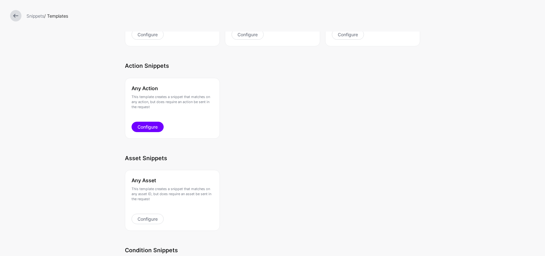
click at [153, 128] on link "Configure" at bounding box center [147, 127] width 32 height 10
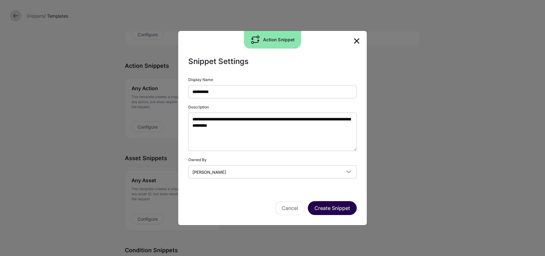
click at [330, 207] on button "Create Snippet" at bounding box center [332, 208] width 49 height 14
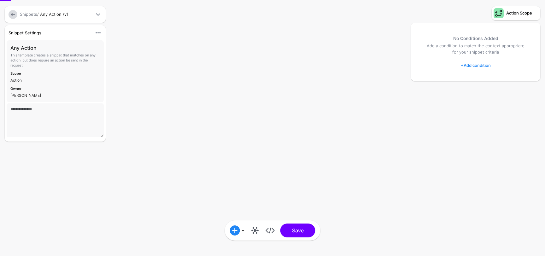
type textarea "**********"
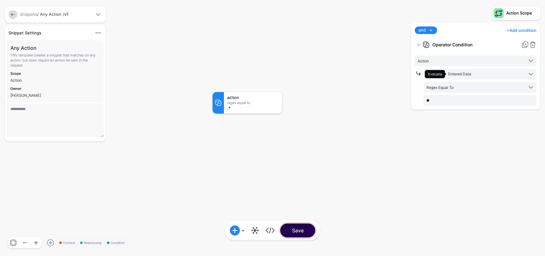
click at [306, 232] on button "Save" at bounding box center [297, 231] width 35 height 14
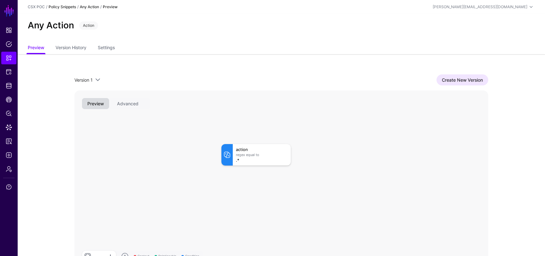
click at [70, 6] on link "Policy Snippets" at bounding box center [62, 6] width 27 height 5
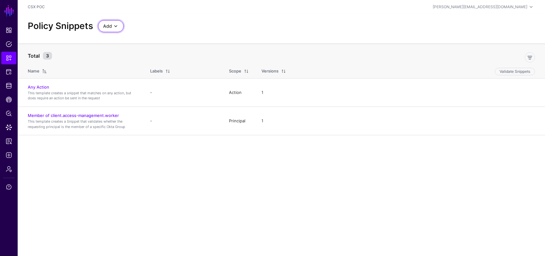
click at [118, 29] on span at bounding box center [116, 26] width 8 height 8
click at [150, 39] on span "Start from a Snippet Template" at bounding box center [132, 40] width 59 height 5
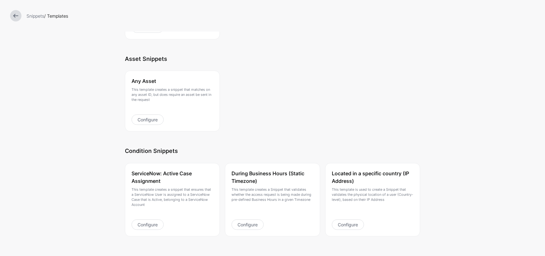
scroll to position [222, 0]
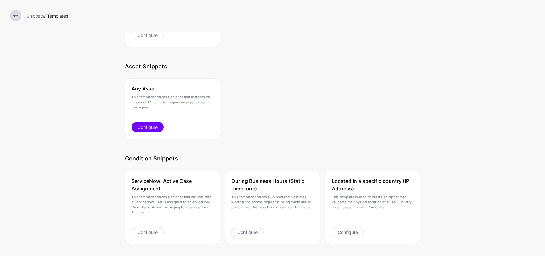
click at [147, 126] on link "Configure" at bounding box center [147, 127] width 32 height 10
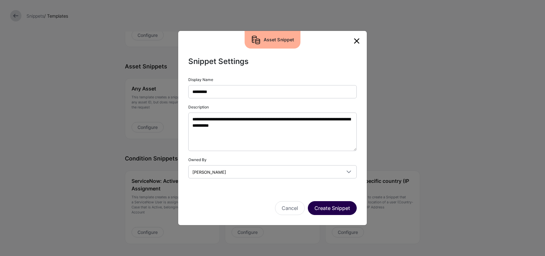
click at [324, 210] on button "Create Snippet" at bounding box center [332, 208] width 49 height 14
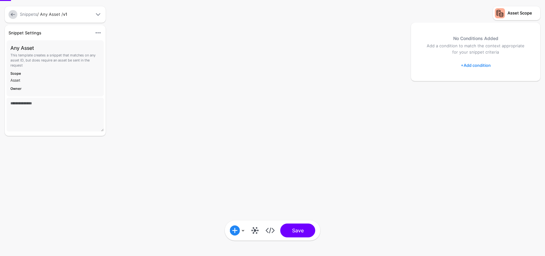
type textarea "**********"
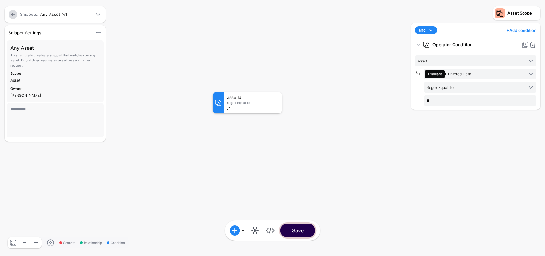
click at [303, 230] on button "Save" at bounding box center [297, 231] width 35 height 14
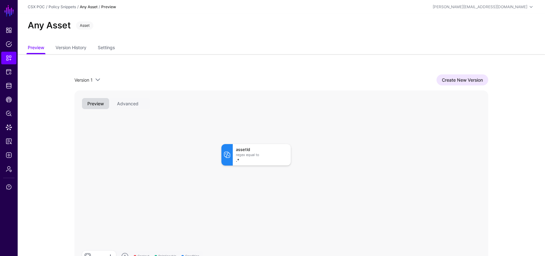
click at [62, 4] on div "Policy Snippets" at bounding box center [62, 7] width 27 height 6
click at [9, 43] on span "Policies" at bounding box center [9, 44] width 6 height 6
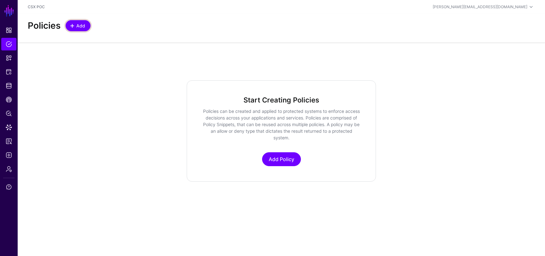
click at [81, 24] on span "Add" at bounding box center [81, 25] width 10 height 7
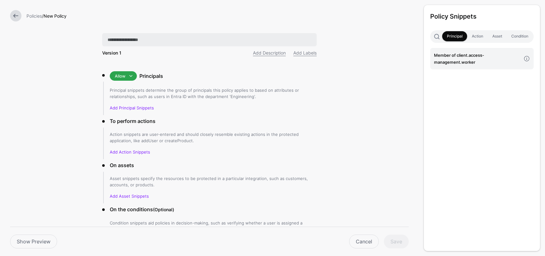
click at [158, 38] on input "text" at bounding box center [209, 39] width 214 height 13
type input "**********"
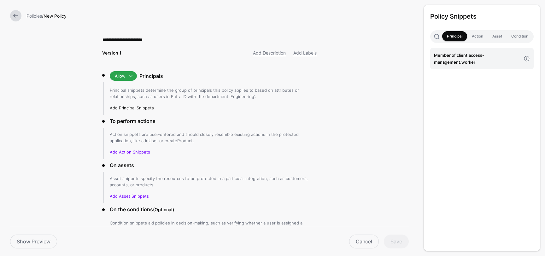
click at [138, 109] on link "Add Principal Snippets" at bounding box center [132, 107] width 44 height 5
click at [467, 51] on link "Member of client.access-management.worker" at bounding box center [481, 58] width 103 height 21
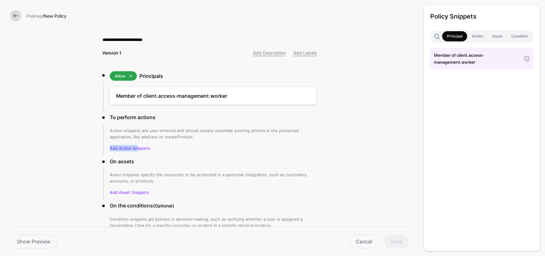
click at [137, 145] on p "Add Action Snippets" at bounding box center [213, 148] width 207 height 6
click at [135, 148] on link "Add Action Snippets" at bounding box center [130, 148] width 40 height 5
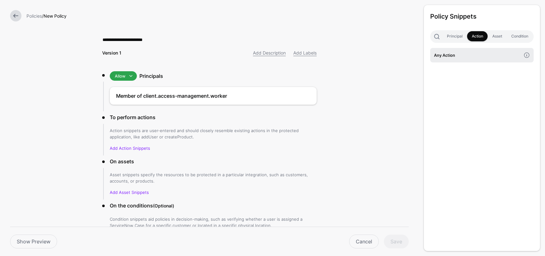
click at [449, 53] on h4 "Any Action" at bounding box center [477, 55] width 87 height 7
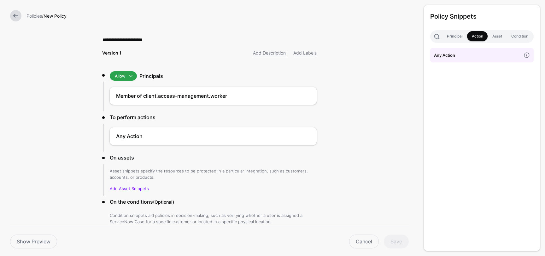
click at [140, 185] on p "Add Asset Snippets" at bounding box center [213, 188] width 207 height 6
click at [139, 188] on link "Add Asset Snippets" at bounding box center [129, 188] width 39 height 5
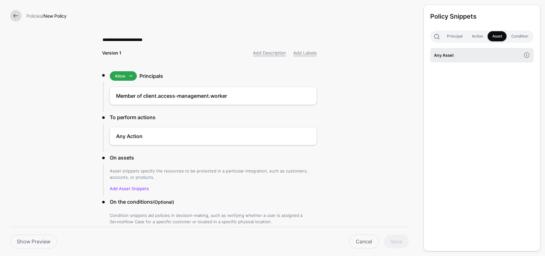
click at [468, 52] on h4 "Any Asset" at bounding box center [477, 55] width 87 height 7
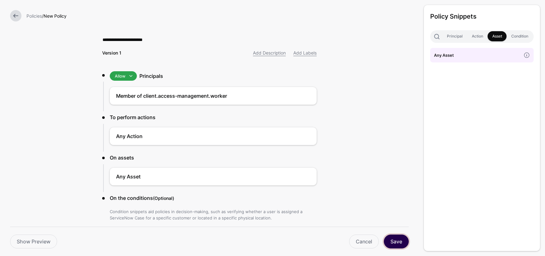
click at [399, 242] on button "Save" at bounding box center [396, 242] width 25 height 14
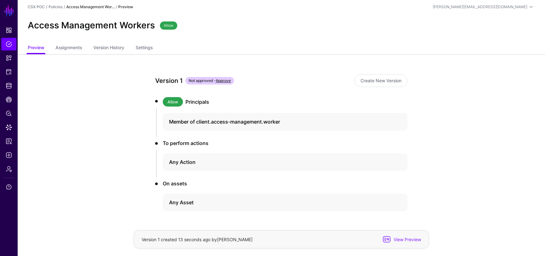
click at [221, 81] on link "Approve" at bounding box center [223, 80] width 15 height 5
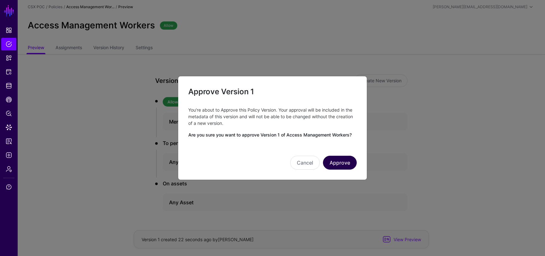
click at [338, 164] on button "Approve" at bounding box center [340, 163] width 34 height 14
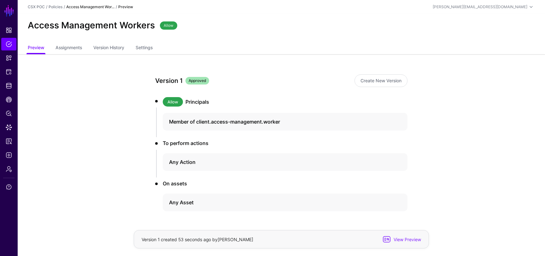
click at [81, 23] on h2 "Access Management Workers" at bounding box center [91, 25] width 127 height 11
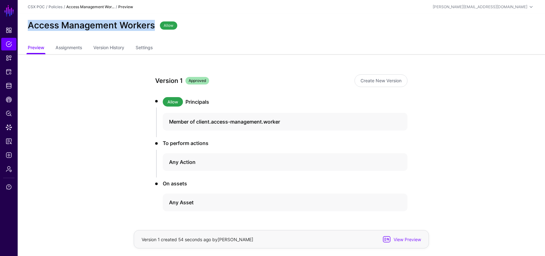
click at [81, 23] on h2 "Access Management Workers" at bounding box center [91, 25] width 127 height 11
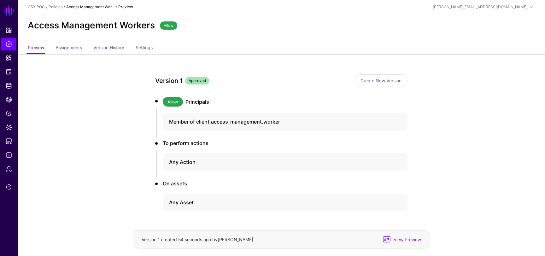
click at [83, 69] on app-policies-v2-item-preview "Version 1 Approved Create New Version Allow Principals Member of client.access-…" at bounding box center [281, 165] width 527 height 222
click at [10, 73] on span "Protected Systems" at bounding box center [9, 72] width 6 height 6
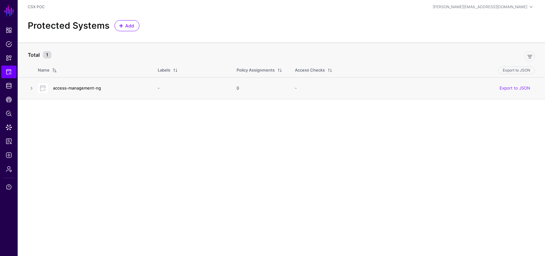
click at [80, 87] on link "access-management-ng" at bounding box center [77, 87] width 48 height 5
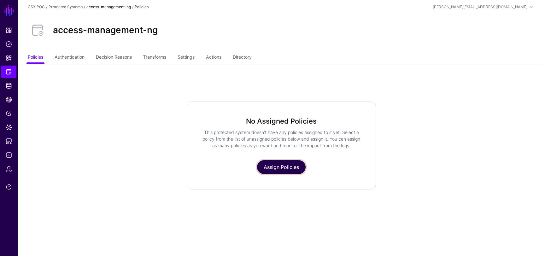
click at [287, 168] on link "Assign Policies" at bounding box center [281, 167] width 49 height 14
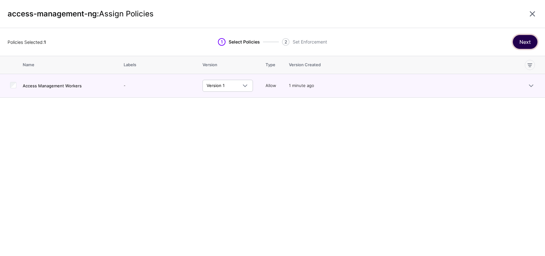
click at [522, 42] on button "Next" at bounding box center [525, 42] width 25 height 14
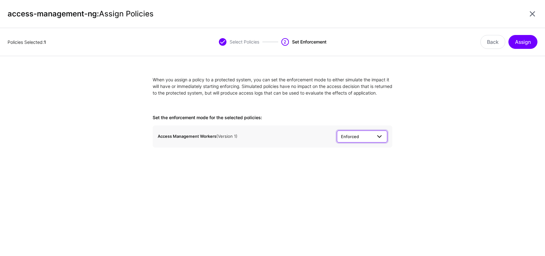
click at [362, 140] on span "Enforced" at bounding box center [356, 136] width 31 height 7
click at [350, 163] on span "Simulated" at bounding box center [351, 160] width 19 height 5
click at [418, 144] on form "When you assign a policy to a protected system, you can set the enforcement mod…" at bounding box center [272, 111] width 545 height 71
click at [523, 42] on button "Assign" at bounding box center [522, 42] width 29 height 14
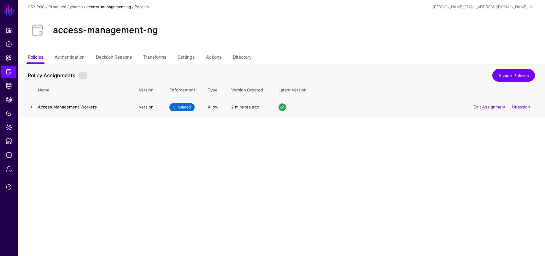
click at [33, 107] on link at bounding box center [32, 107] width 8 height 8
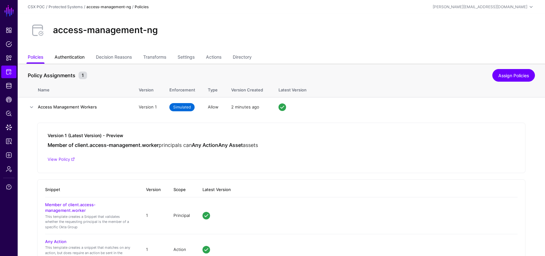
click at [76, 55] on link "Authentication" at bounding box center [70, 58] width 30 height 12
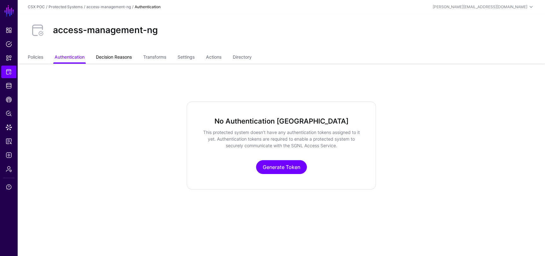
click at [115, 56] on link "Decision Reasons" at bounding box center [114, 58] width 36 height 12
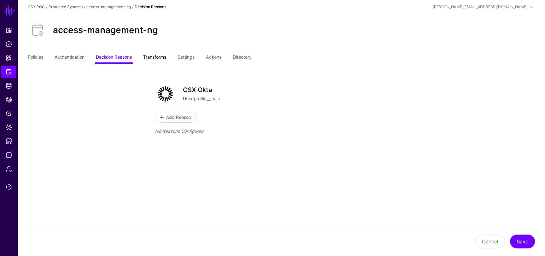
click at [159, 54] on link "Transforms" at bounding box center [154, 58] width 23 height 12
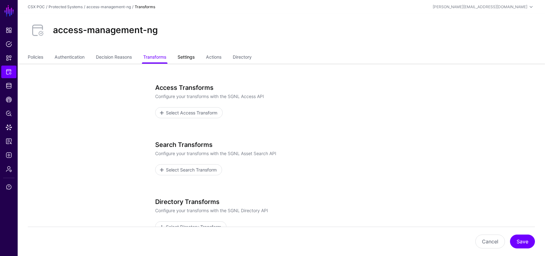
click at [187, 56] on link "Settings" at bounding box center [186, 58] width 17 height 12
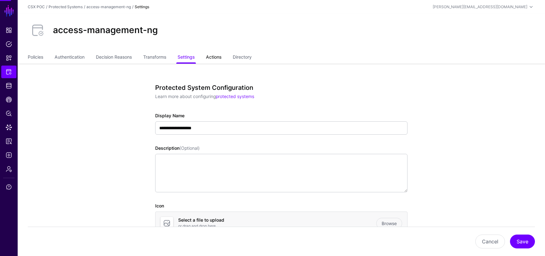
click at [212, 57] on link "Actions" at bounding box center [213, 58] width 15 height 12
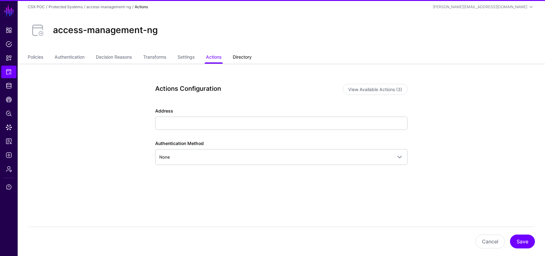
click at [239, 61] on link "Directory" at bounding box center [242, 58] width 19 height 12
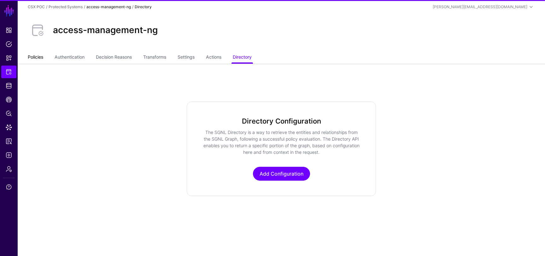
click at [37, 57] on link "Policies" at bounding box center [35, 58] width 15 height 12
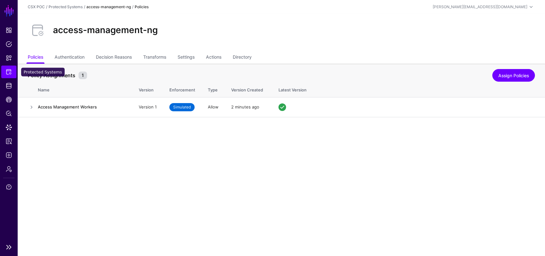
click at [9, 73] on span "Protected Systems" at bounding box center [9, 72] width 6 height 6
